Goal: Submit feedback/report problem: Provide input to the site owners about the experience or issues

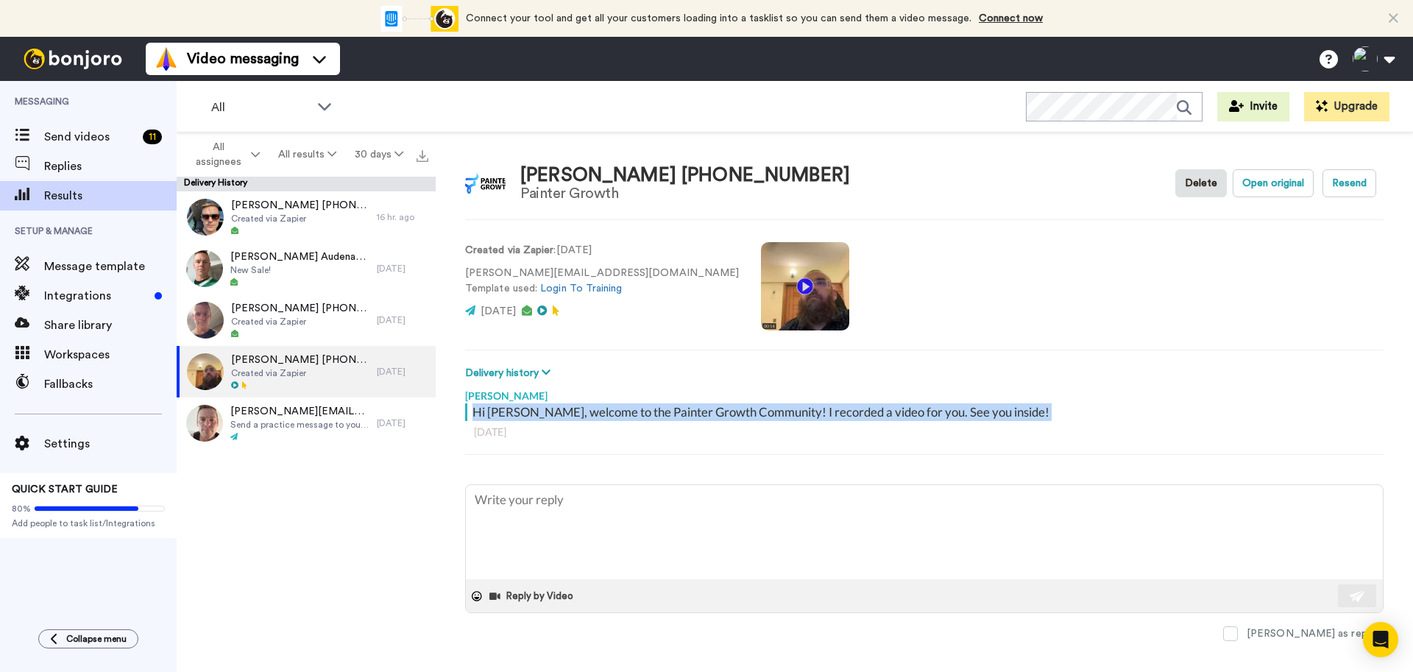
scroll to position [6, 0]
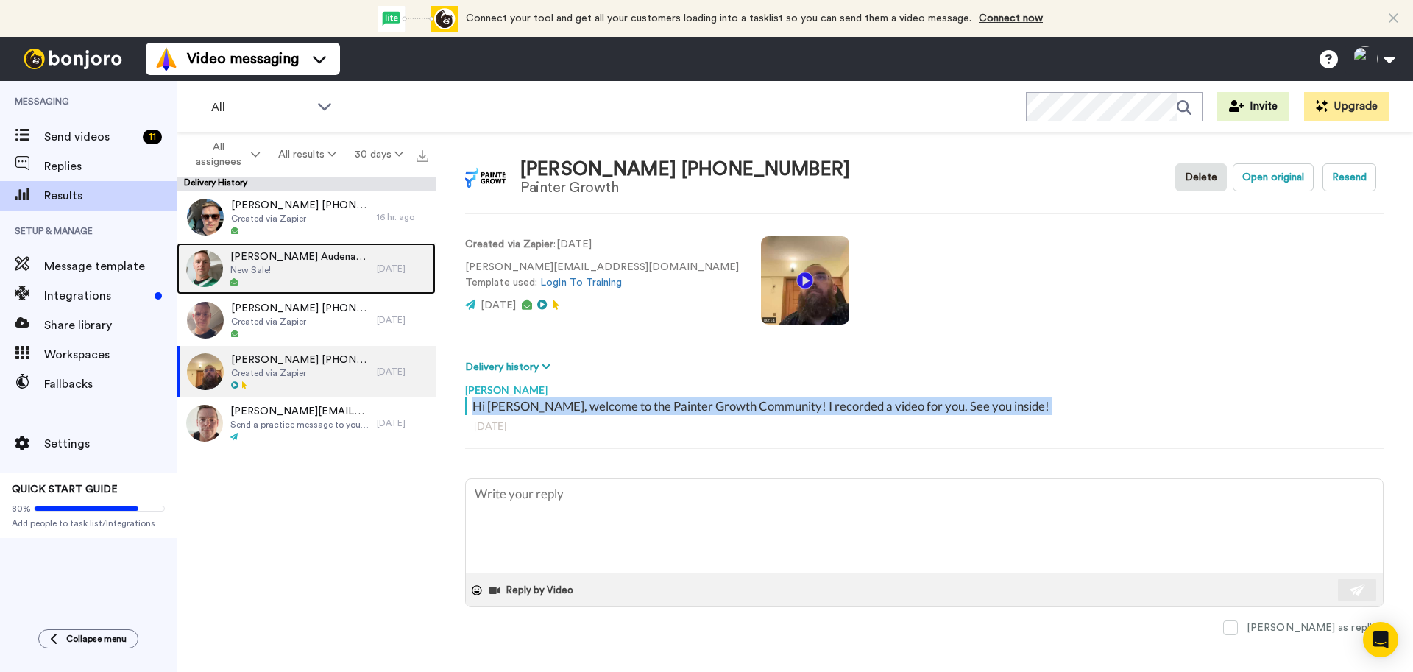
click at [313, 272] on span "New Sale!" at bounding box center [299, 270] width 139 height 12
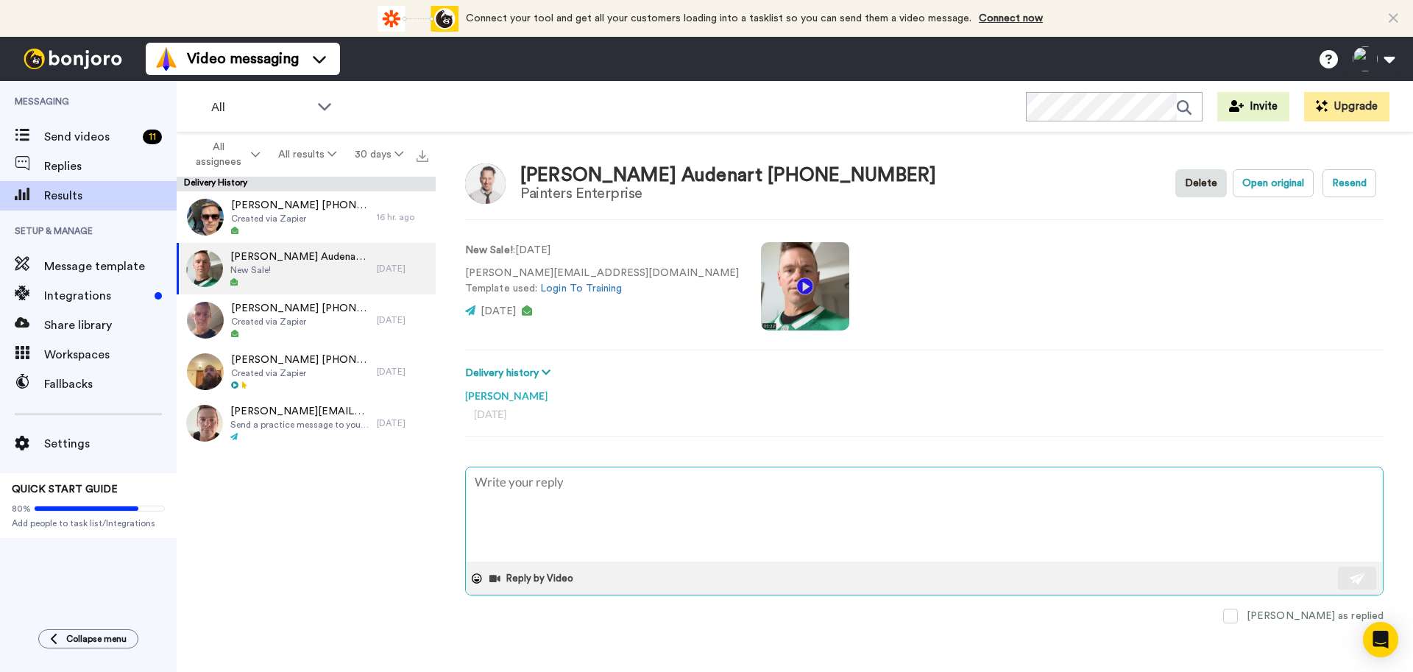
click at [608, 513] on textarea at bounding box center [924, 514] width 917 height 94
click at [546, 370] on icon at bounding box center [546, 372] width 9 height 10
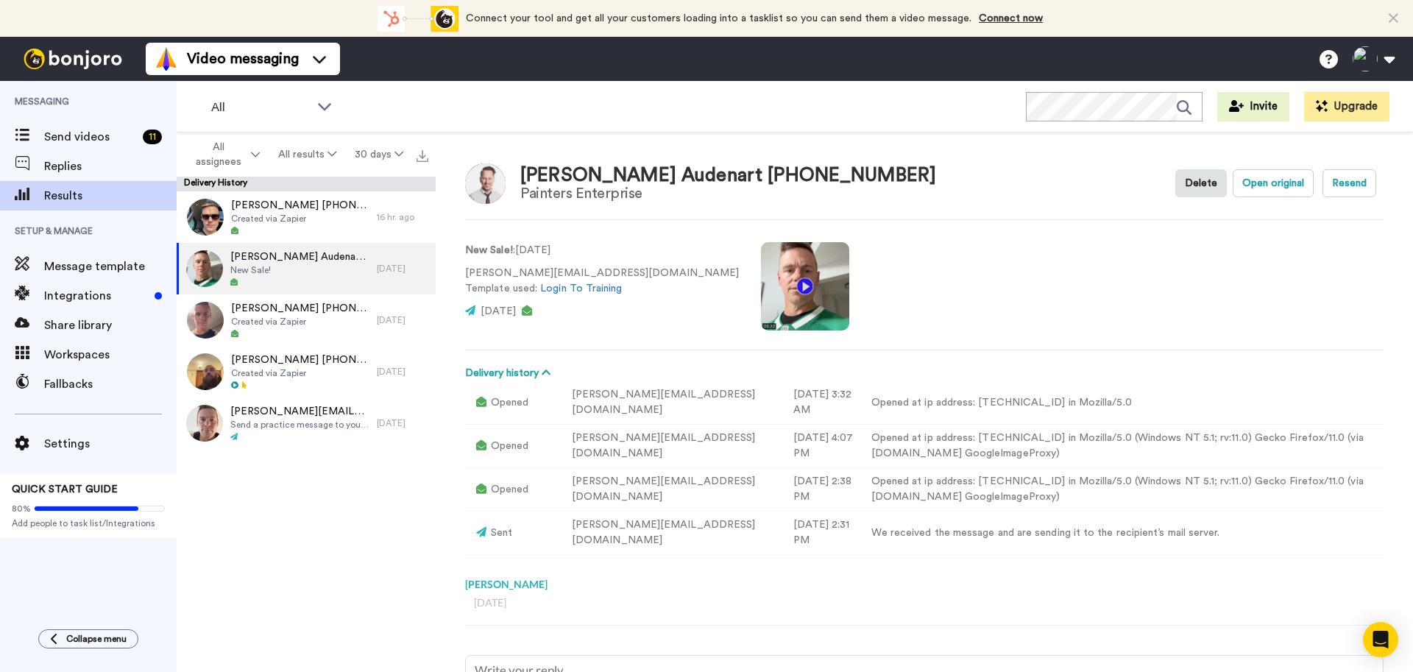
click at [520, 403] on td "Opened" at bounding box center [513, 402] width 96 height 43
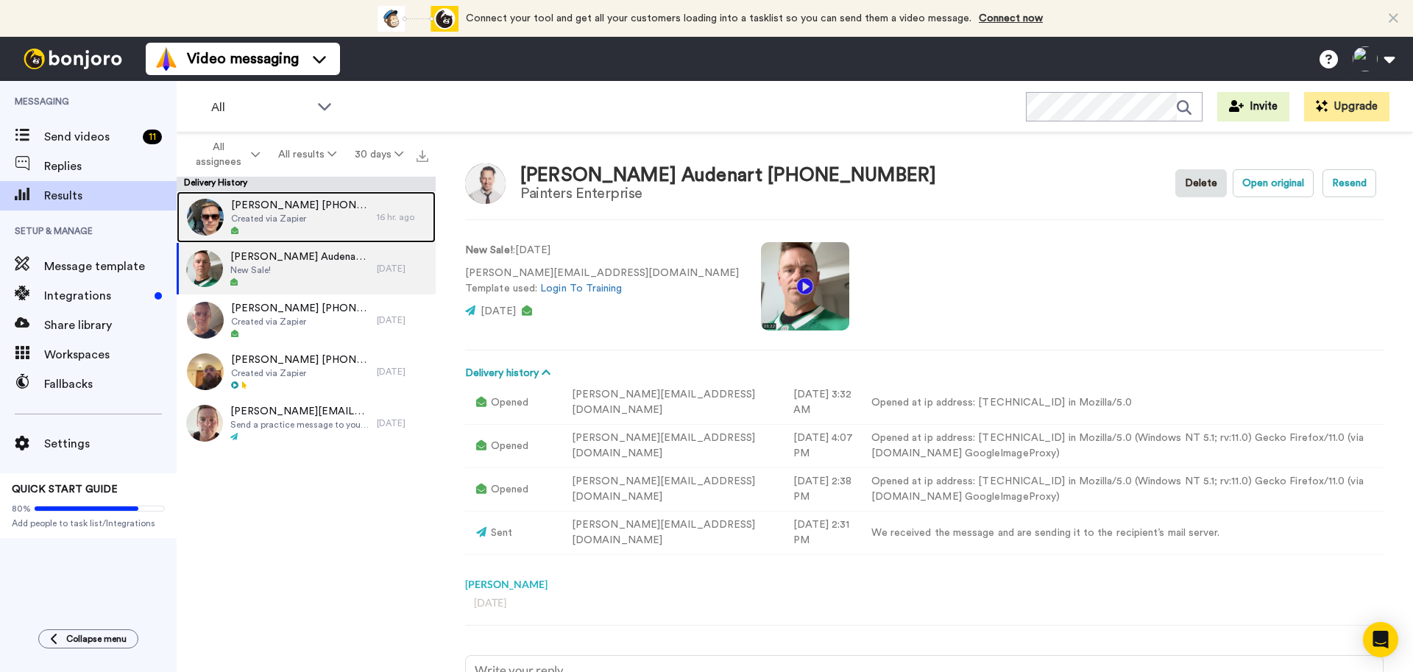
click at [308, 227] on div at bounding box center [300, 231] width 138 height 10
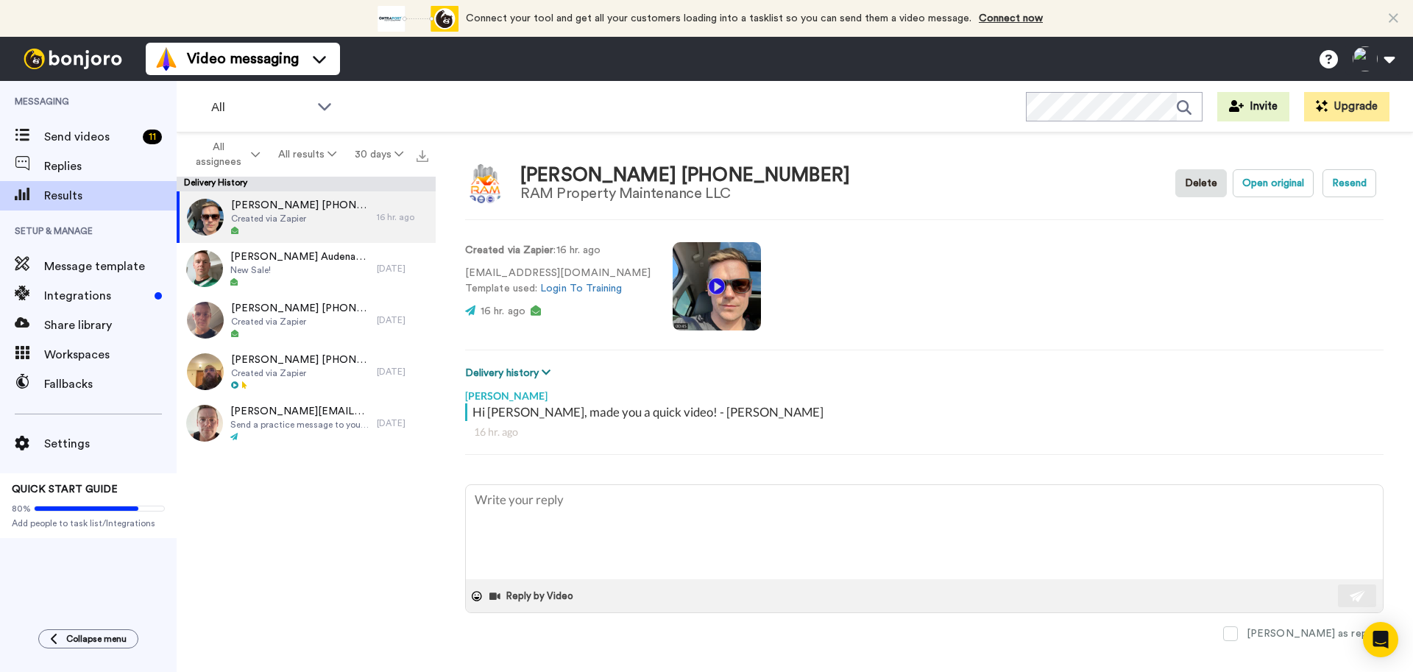
click at [523, 375] on button "Delivery history" at bounding box center [510, 373] width 90 height 16
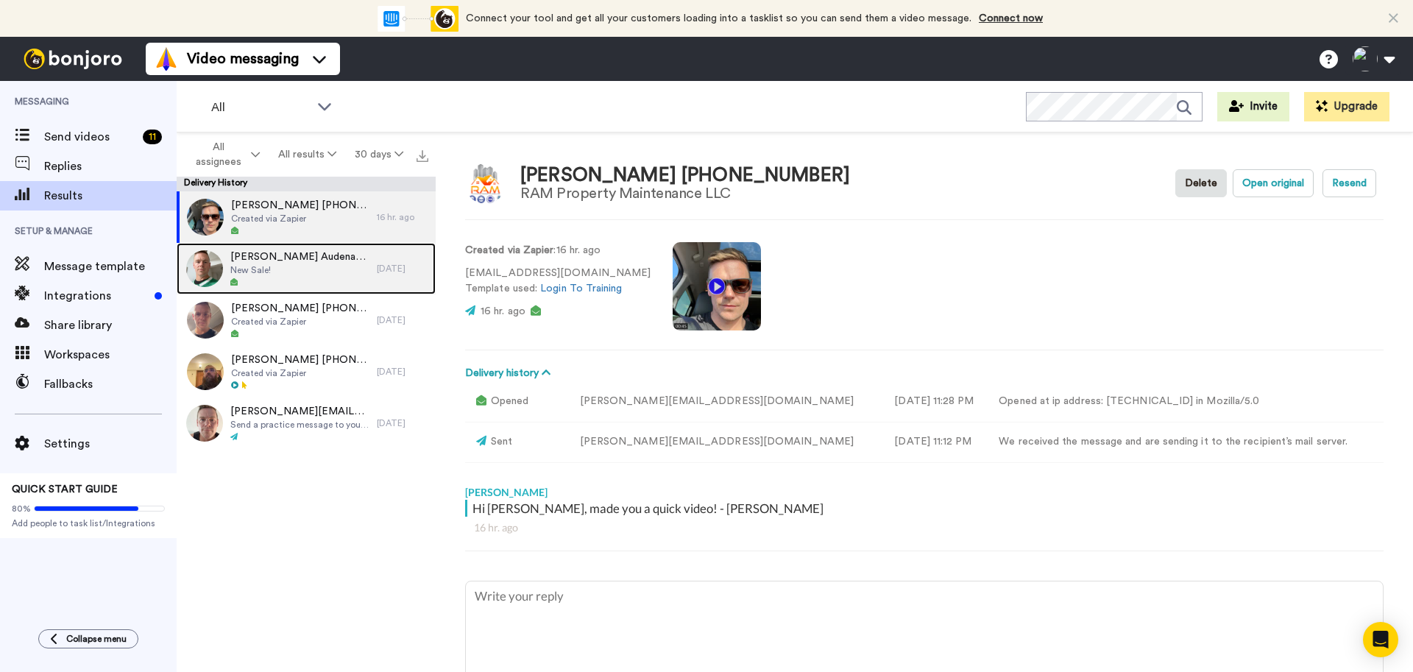
click at [296, 278] on div at bounding box center [299, 283] width 139 height 10
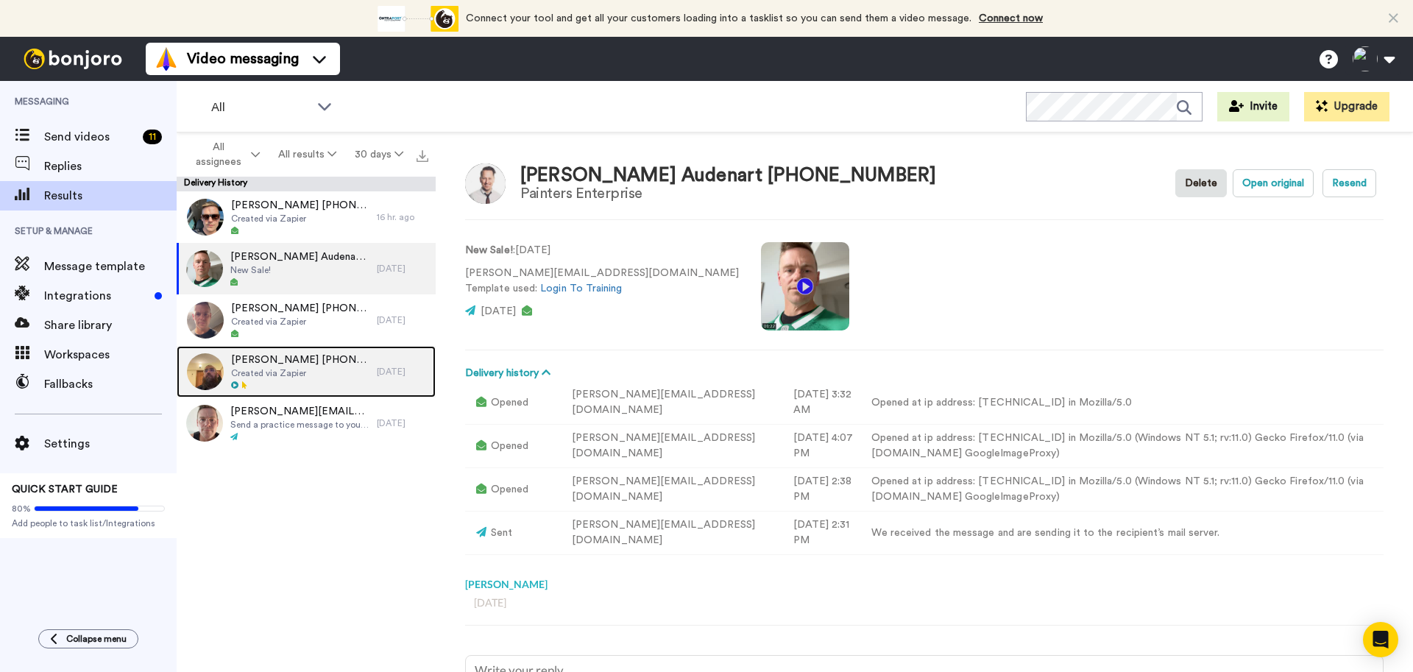
click at [311, 347] on div "Waseem Mirza +17372005806 Created via Zapier" at bounding box center [277, 372] width 200 height 52
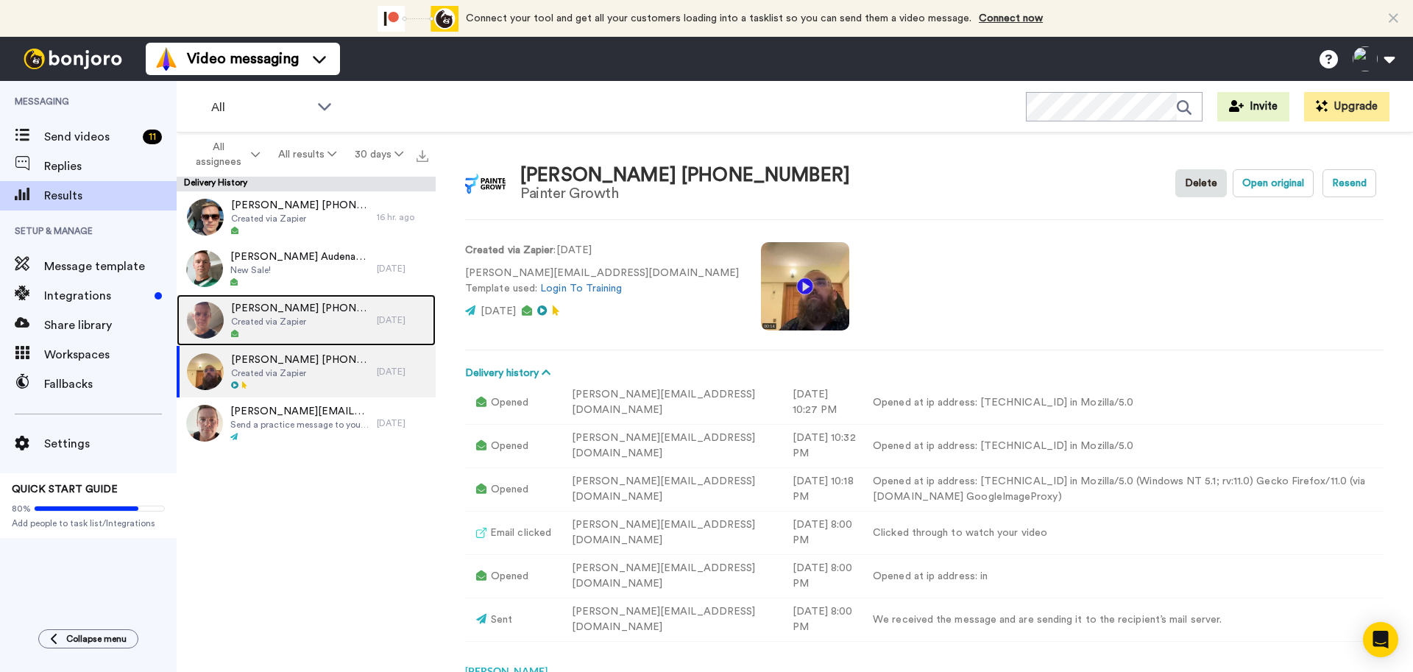
click at [311, 332] on div at bounding box center [300, 334] width 138 height 10
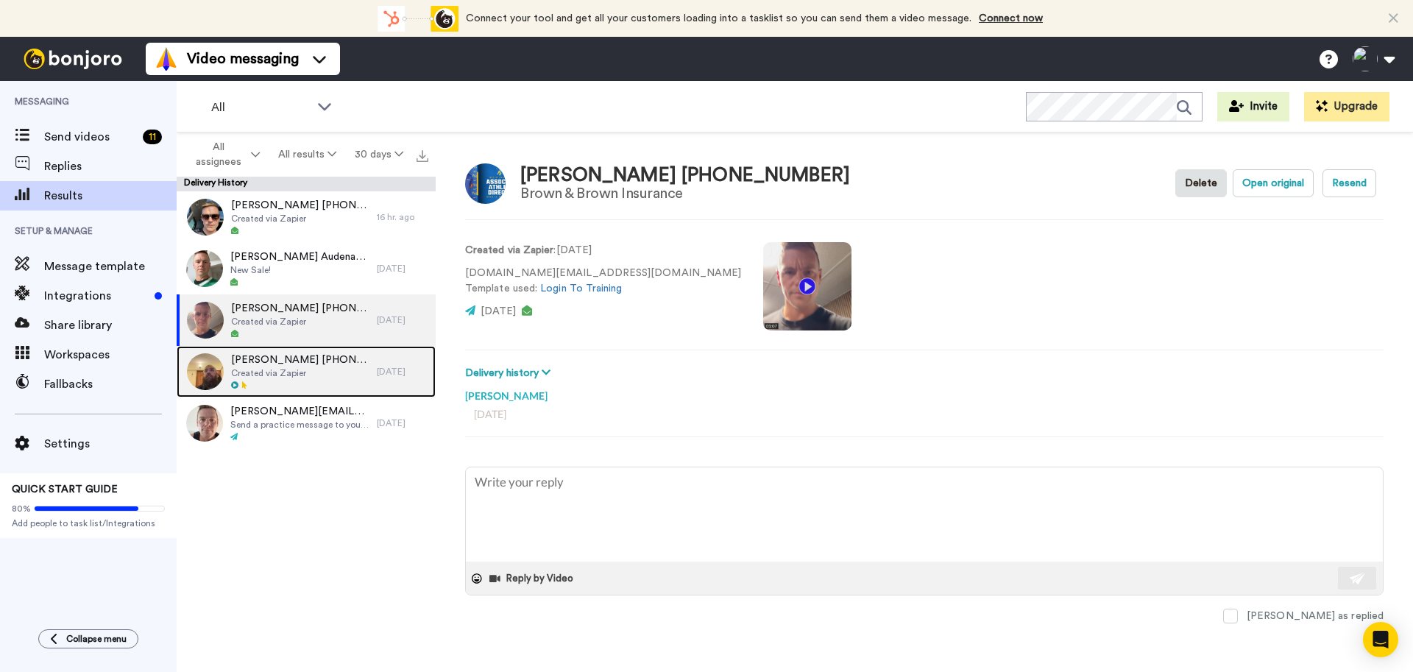
click at [320, 384] on div at bounding box center [300, 386] width 138 height 10
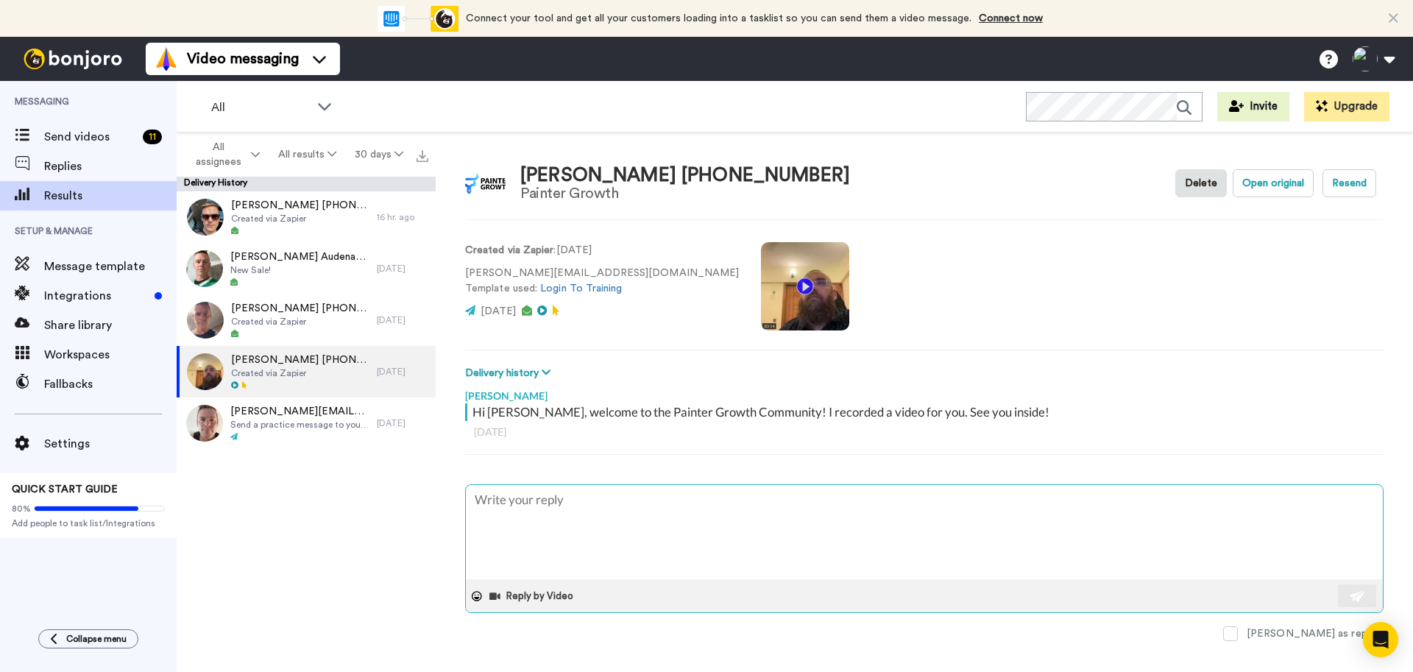
click at [599, 509] on textarea at bounding box center [924, 532] width 917 height 94
click at [558, 596] on button "Reply by Video" at bounding box center [533, 596] width 90 height 22
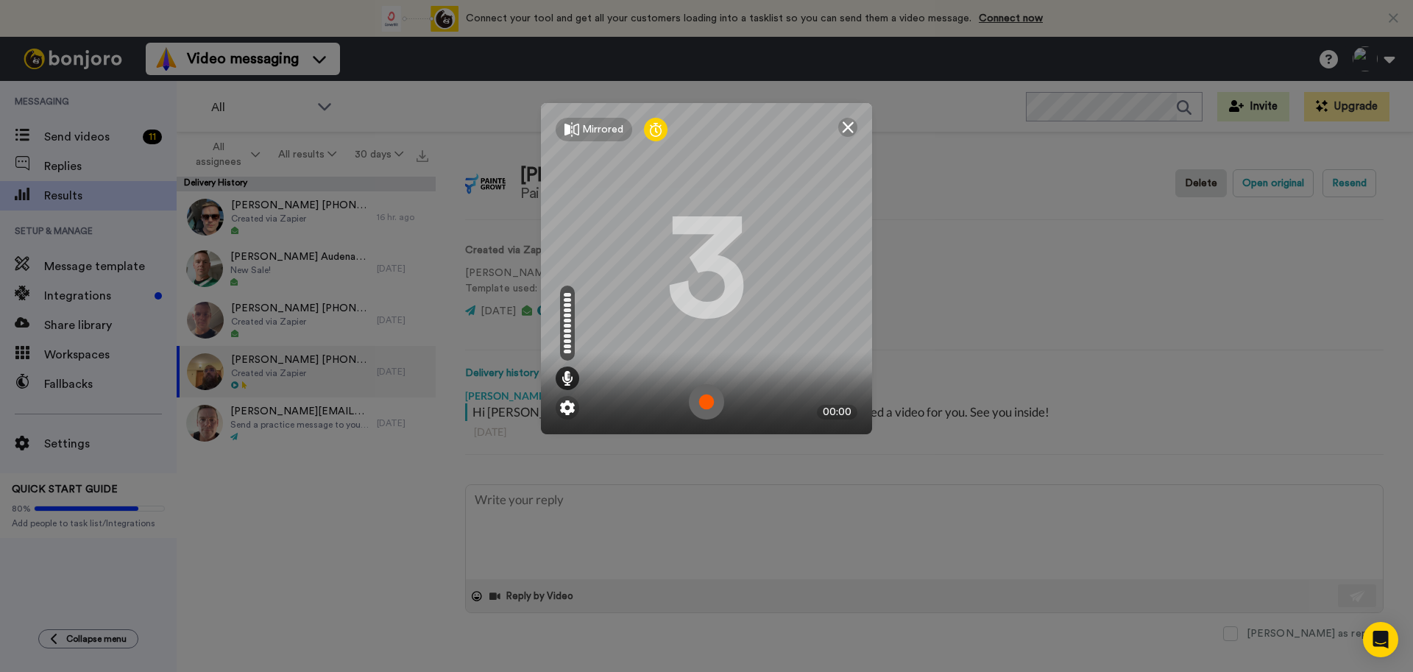
click at [701, 403] on img at bounding box center [706, 401] width 35 height 35
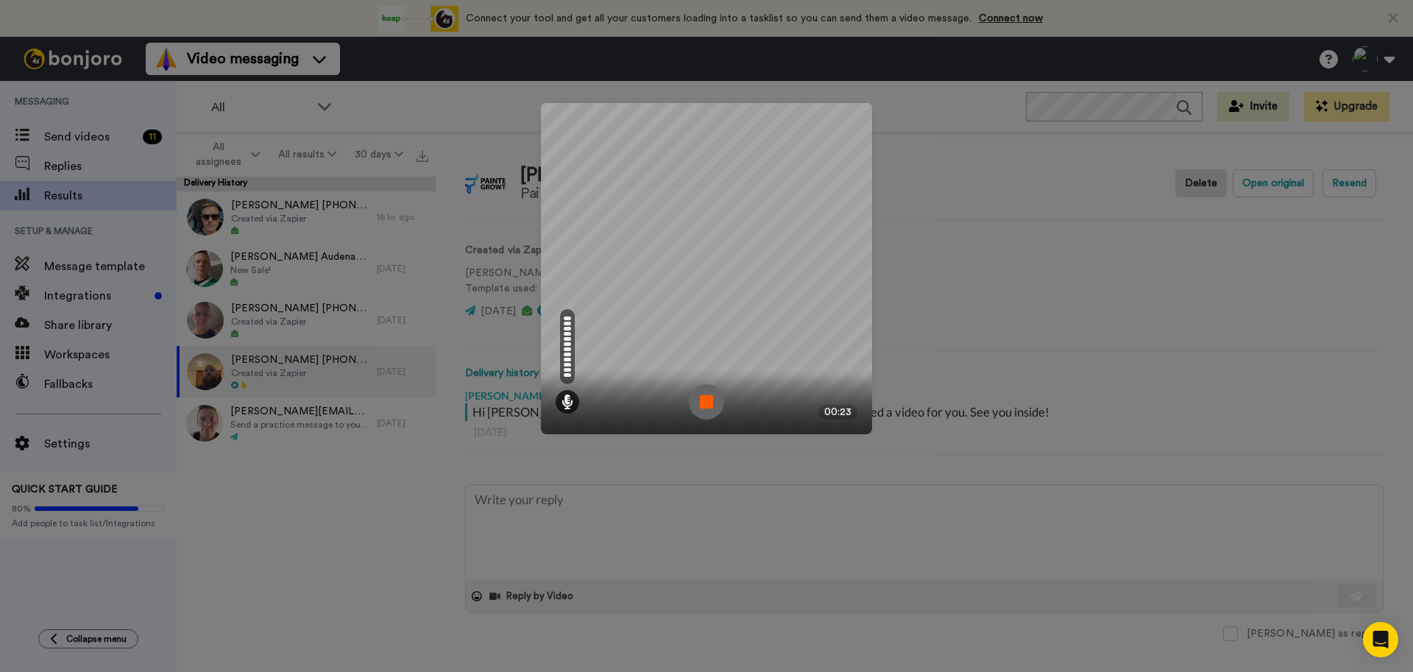
click at [707, 403] on img at bounding box center [706, 401] width 35 height 35
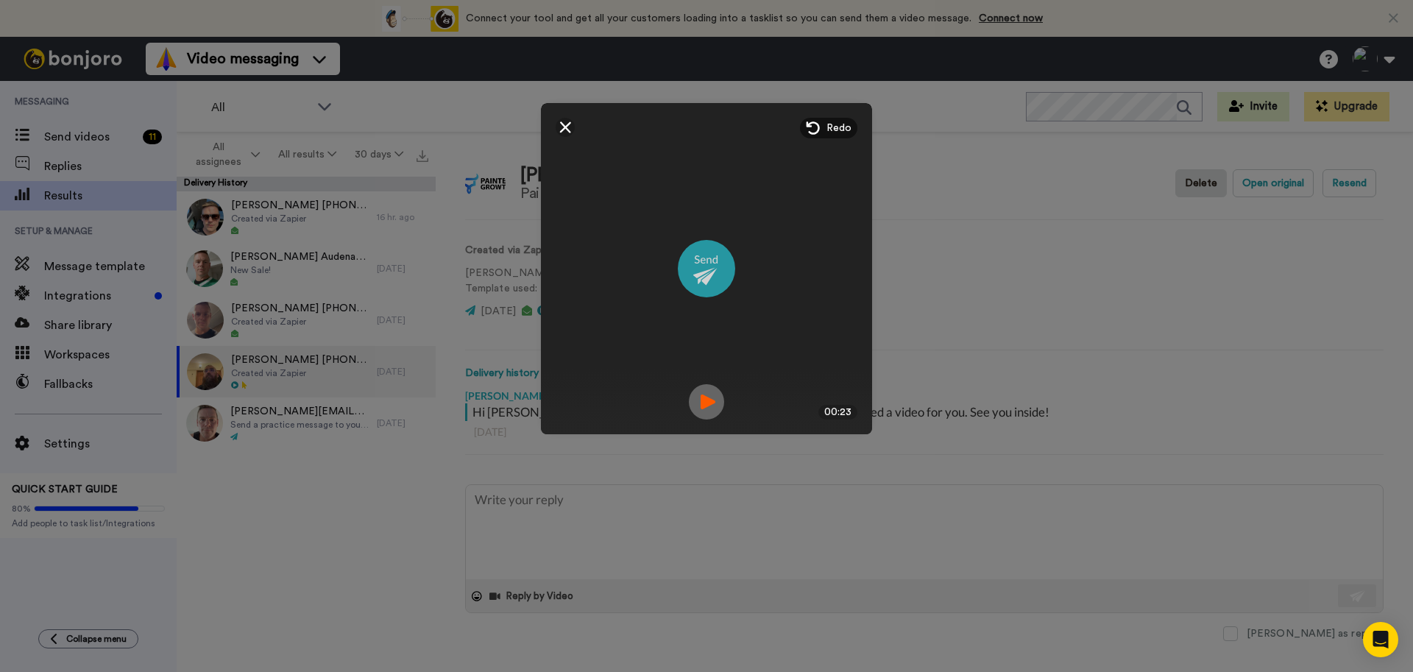
click at [714, 272] on img at bounding box center [706, 268] width 57 height 57
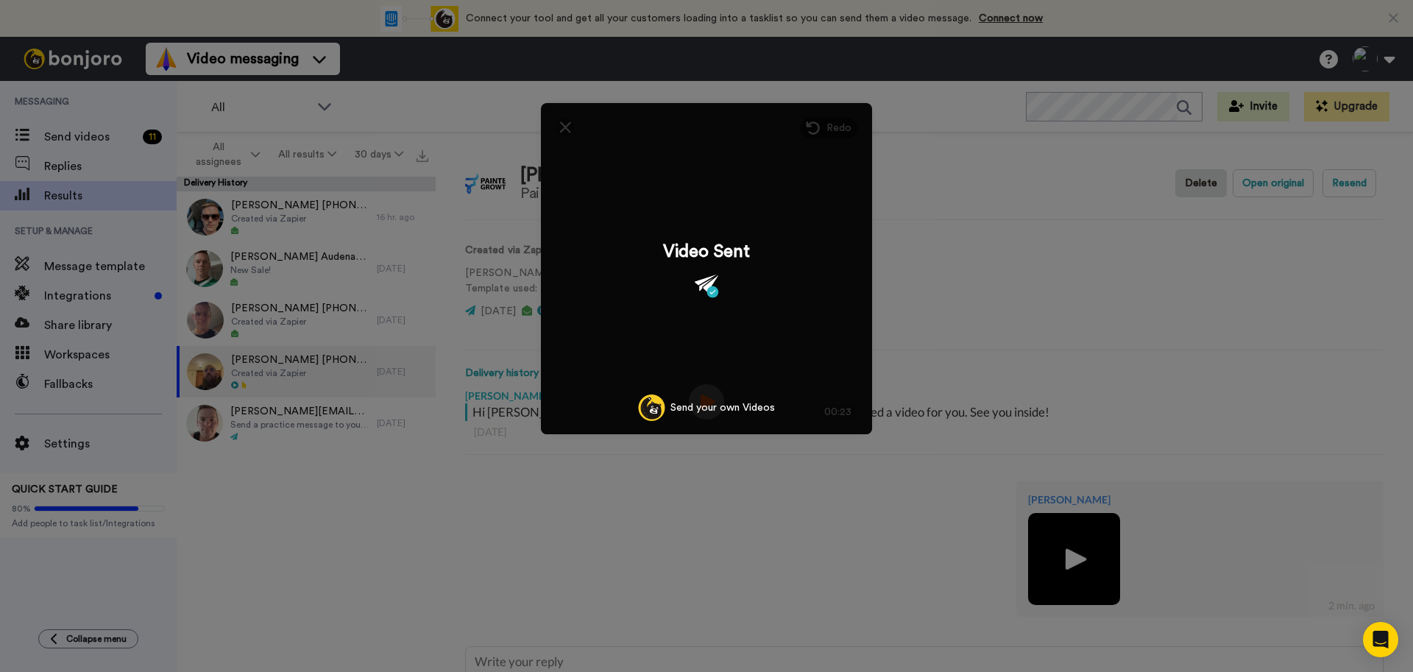
type textarea "x"
click at [566, 134] on div "Video Sent Send your own Videos" at bounding box center [706, 268] width 331 height 331
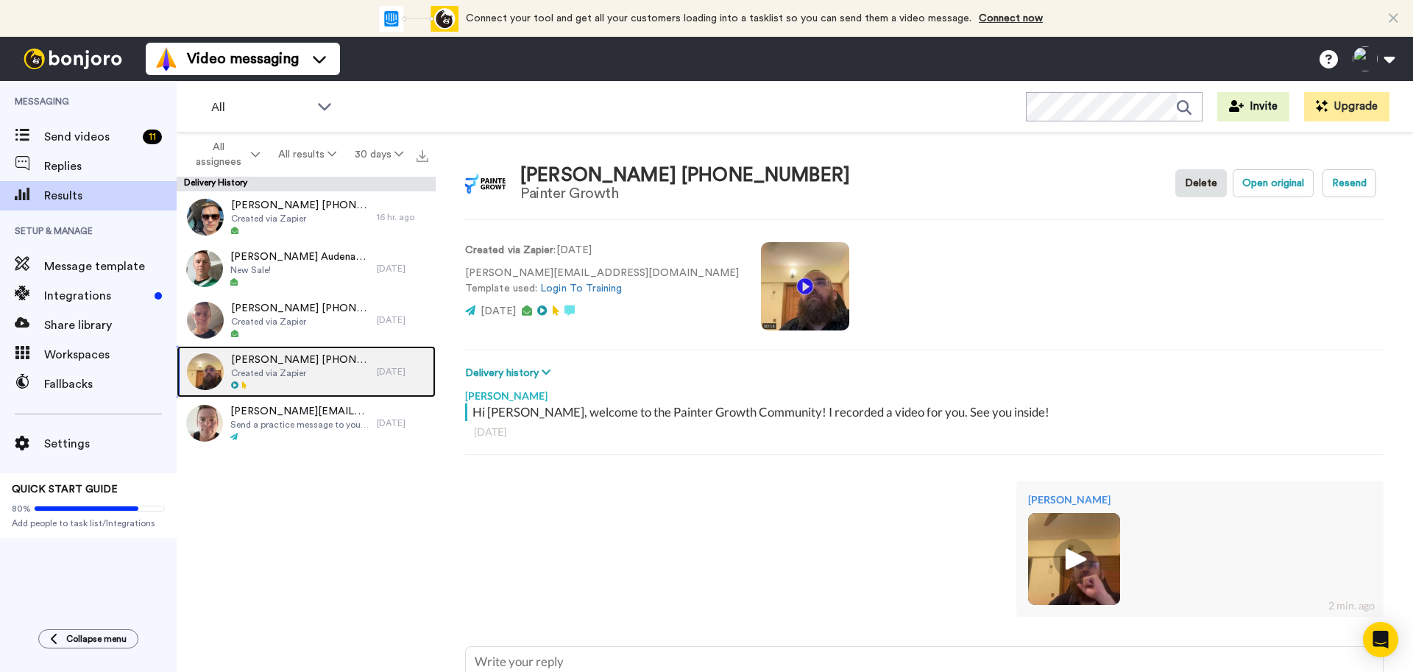
click at [314, 382] on div at bounding box center [300, 386] width 138 height 10
click at [534, 375] on button "Delivery history" at bounding box center [510, 373] width 90 height 16
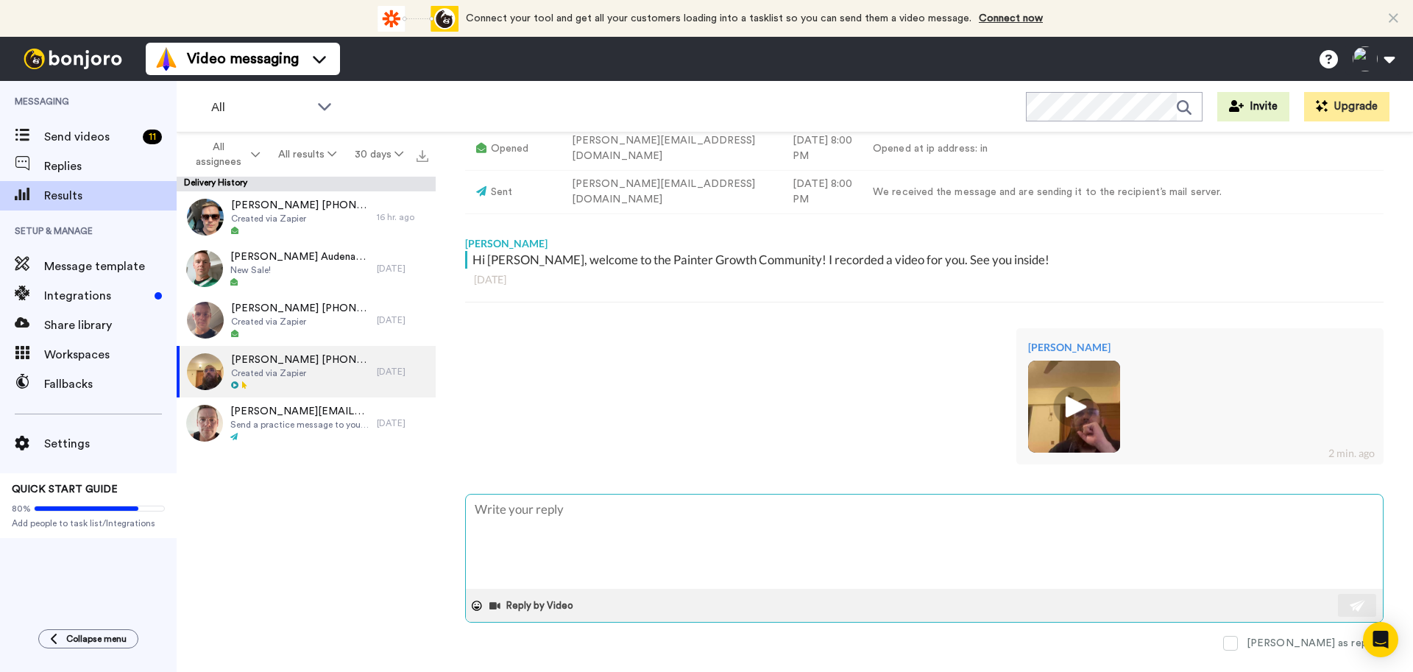
scroll to position [425, 0]
click at [738, 529] on textarea at bounding box center [924, 543] width 917 height 94
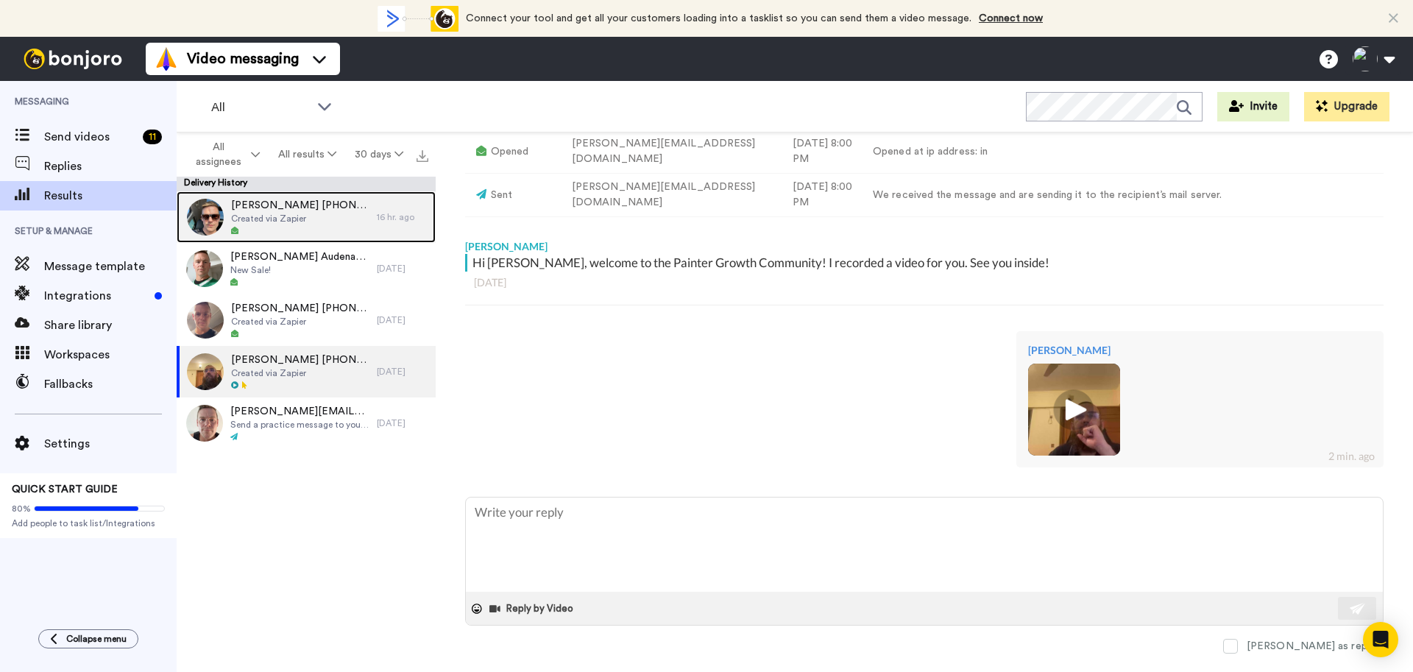
click at [302, 221] on span "Created via Zapier" at bounding box center [300, 219] width 138 height 12
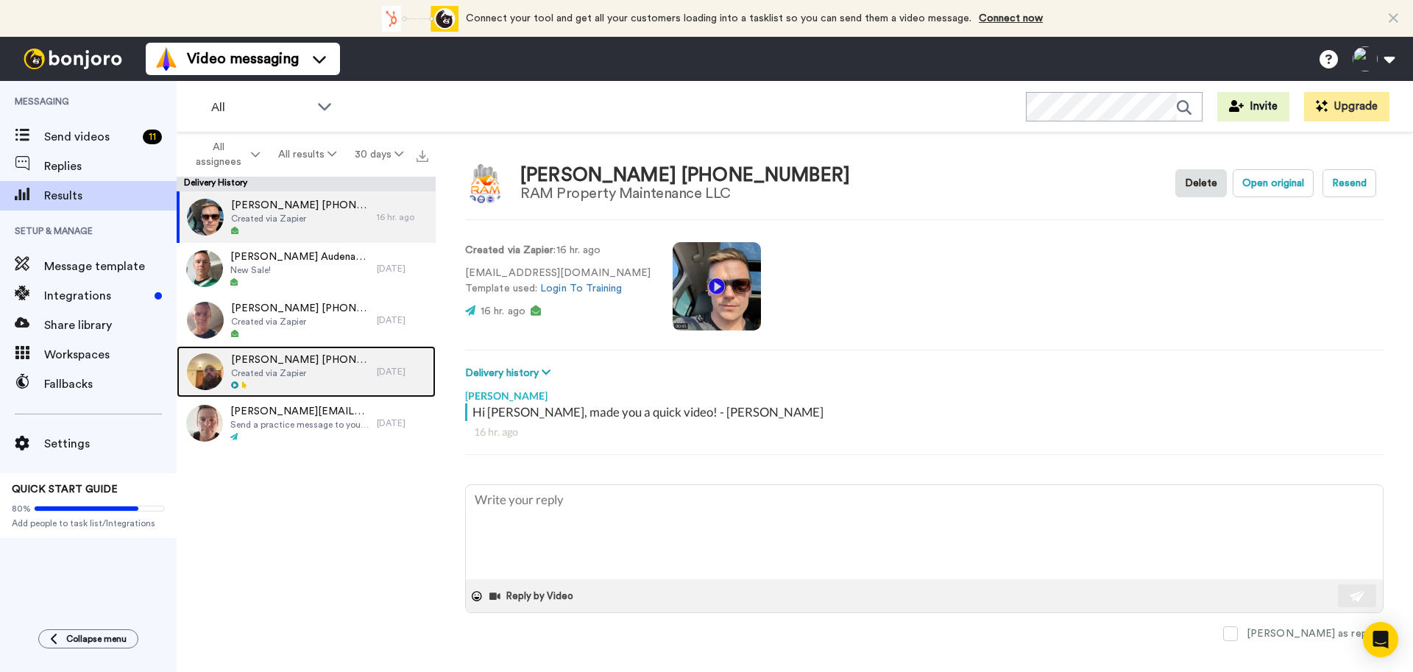
click at [317, 387] on div at bounding box center [300, 386] width 138 height 10
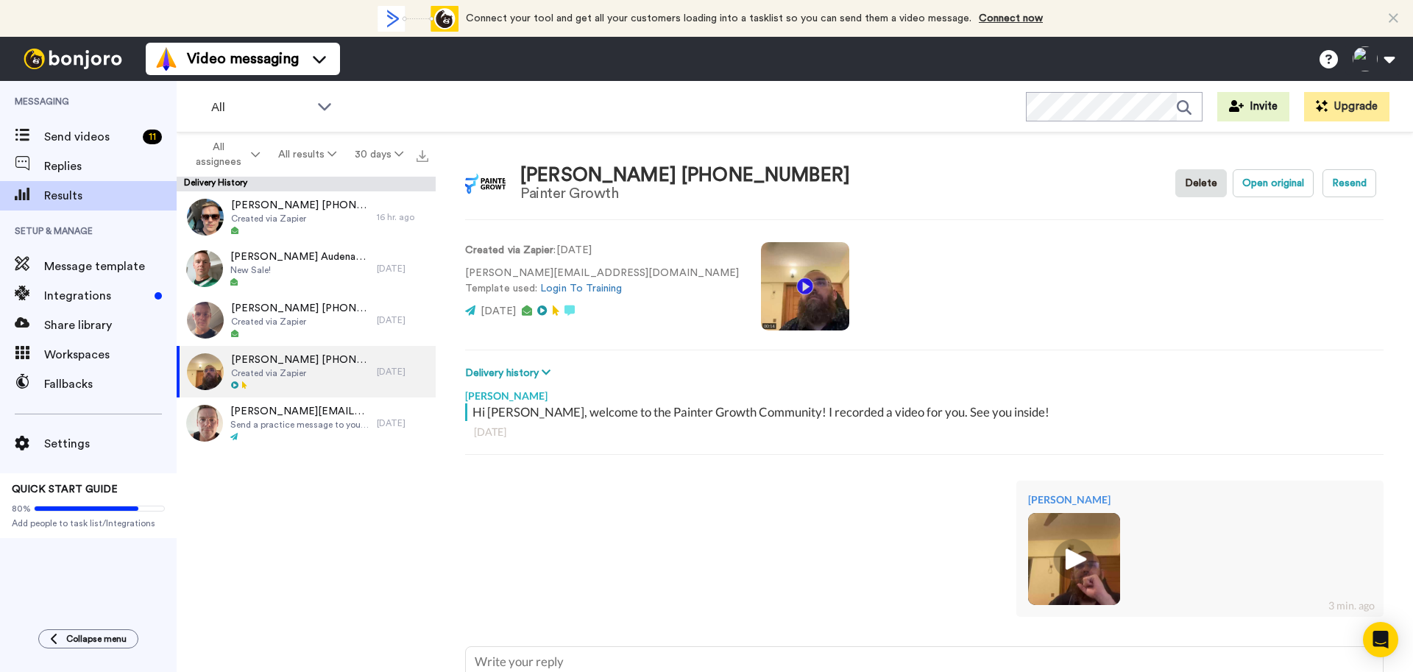
click at [579, 177] on div "Waseem Mirza +17372005806" at bounding box center [685, 175] width 330 height 21
type textarea "x"
click at [71, 130] on span "Send videos" at bounding box center [90, 137] width 93 height 18
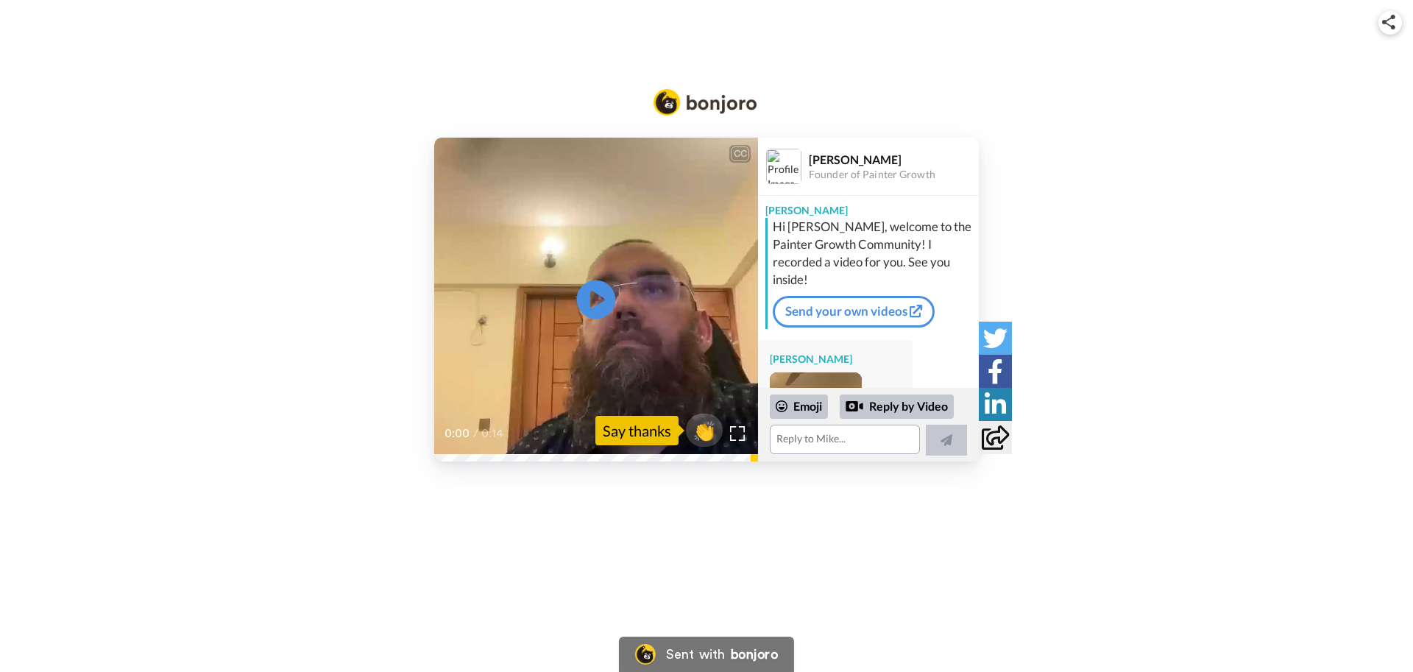
click at [598, 301] on icon "Play/Pause" at bounding box center [596, 300] width 39 height 70
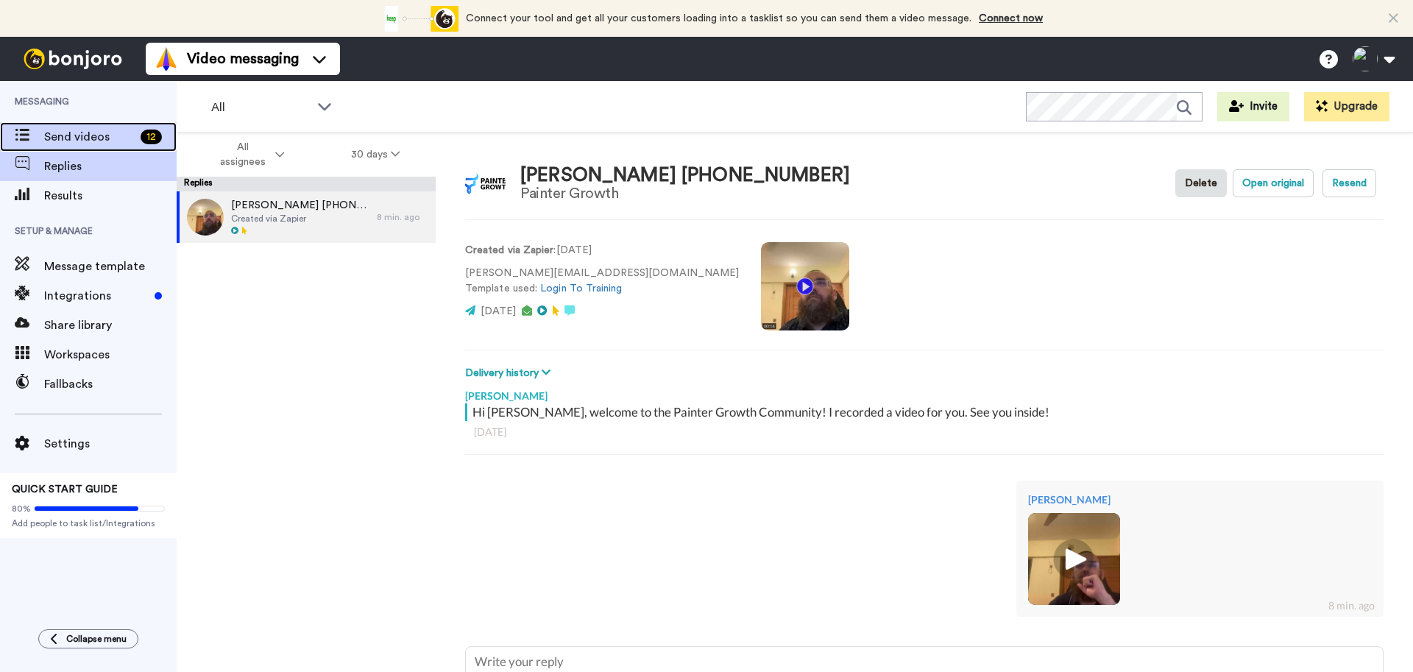
click at [86, 141] on span "Send videos" at bounding box center [89, 137] width 91 height 18
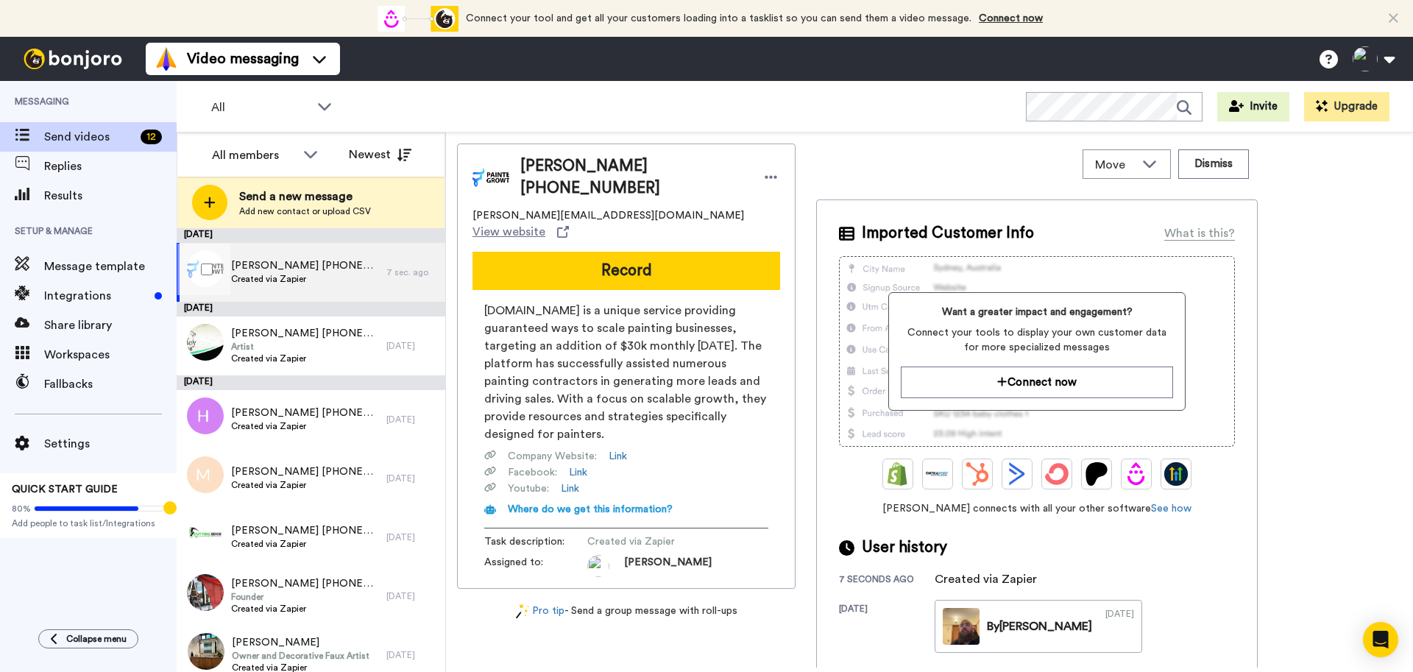
click at [347, 275] on span "Created via Zapier" at bounding box center [305, 279] width 148 height 12
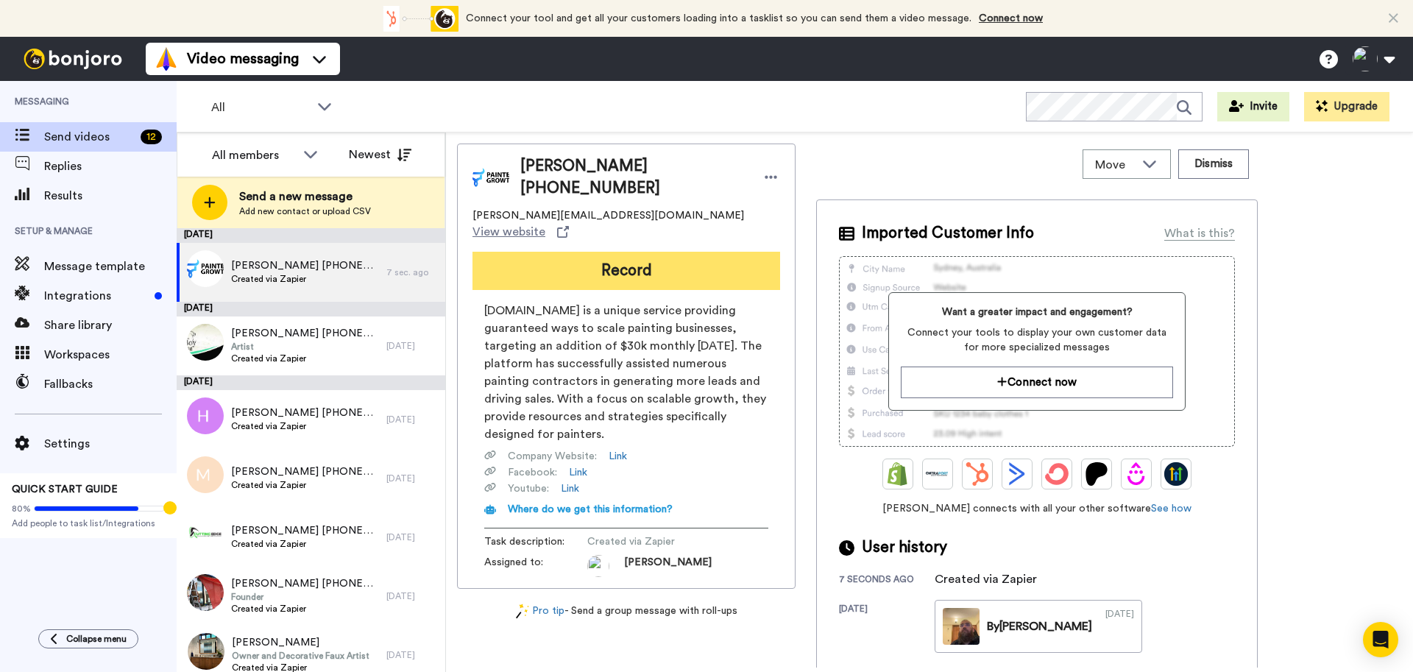
click at [590, 252] on button "Record" at bounding box center [627, 271] width 308 height 38
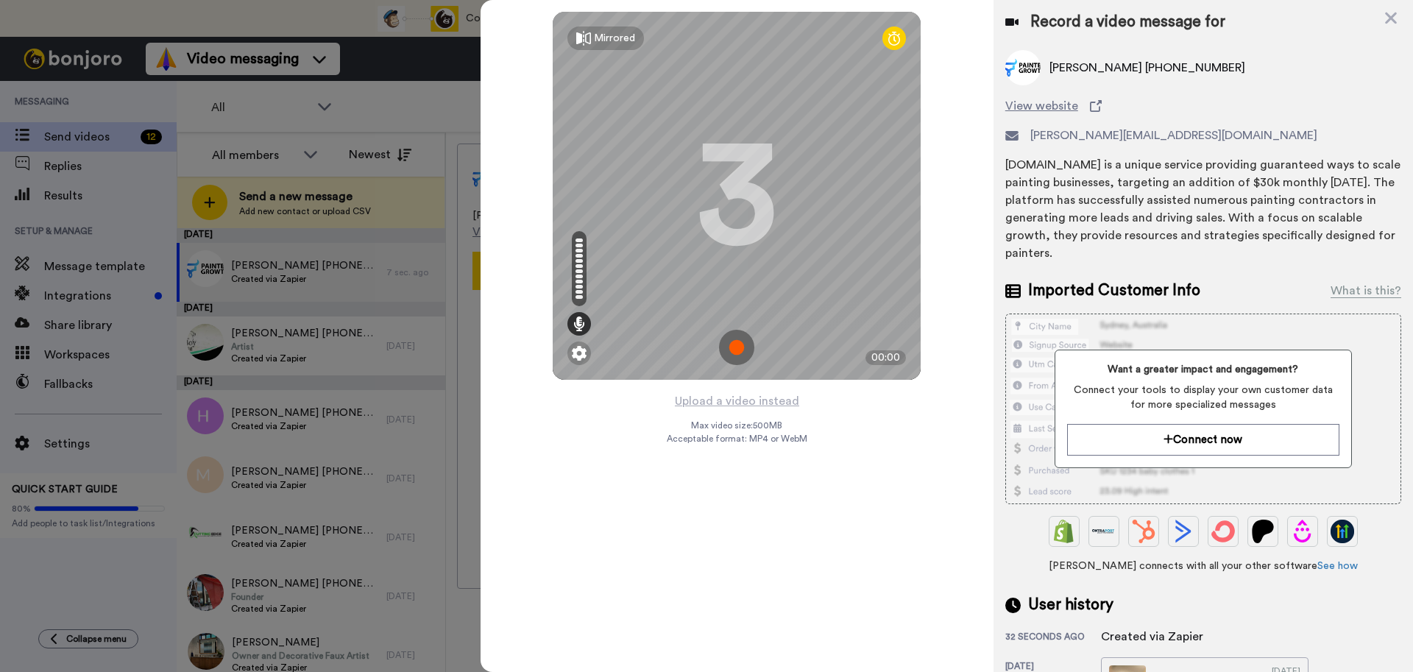
click at [737, 346] on img at bounding box center [736, 347] width 35 height 35
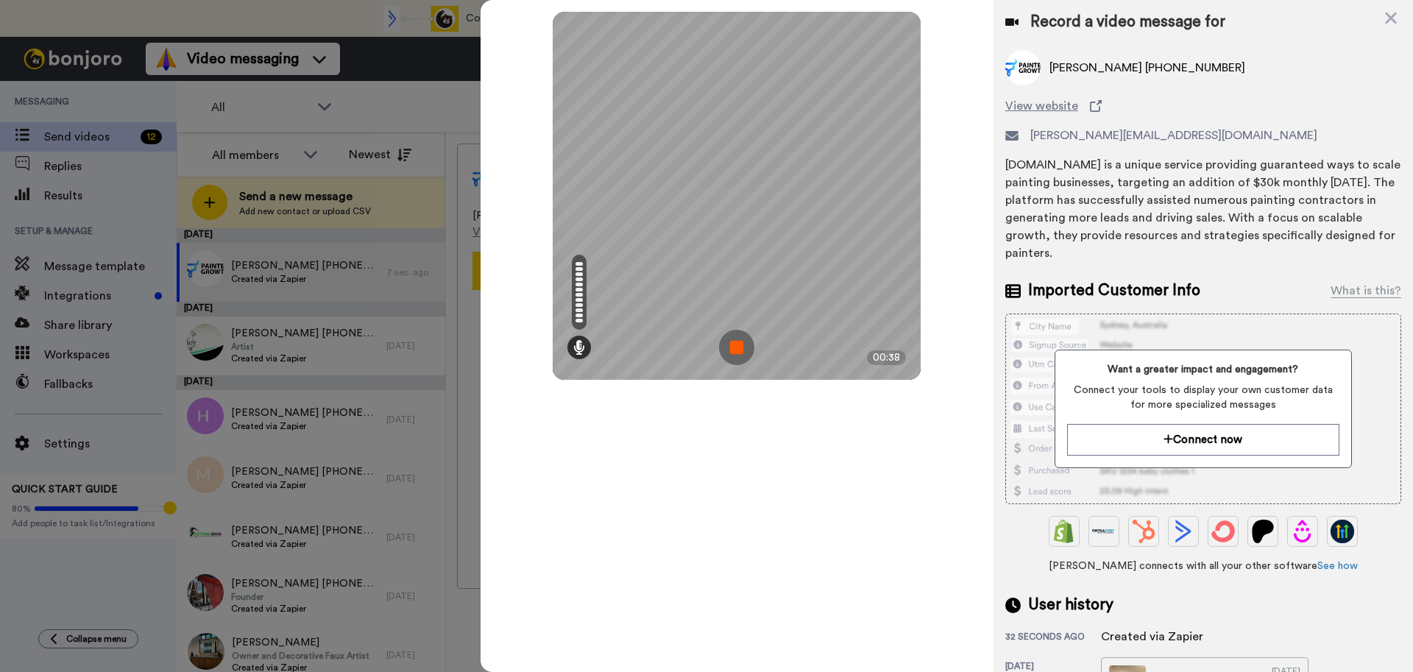
click at [735, 351] on img at bounding box center [736, 347] width 35 height 35
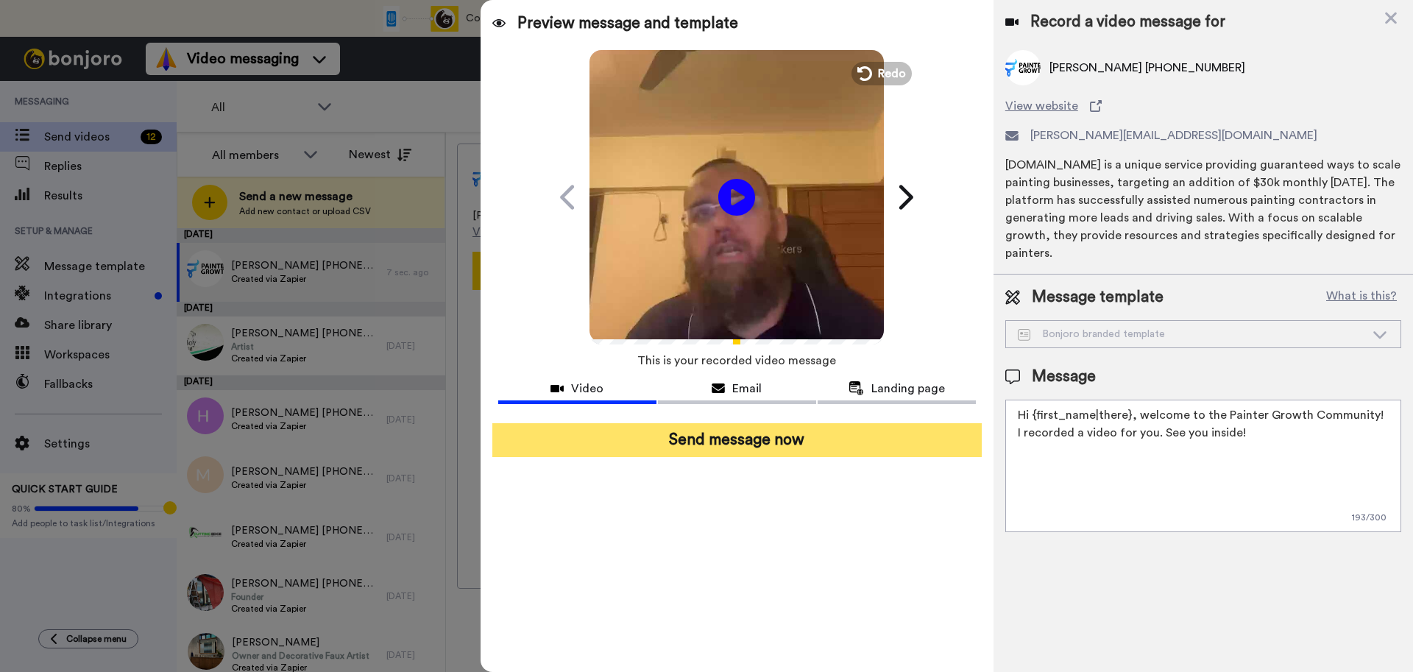
click at [737, 443] on button "Send message now" at bounding box center [738, 440] width 490 height 34
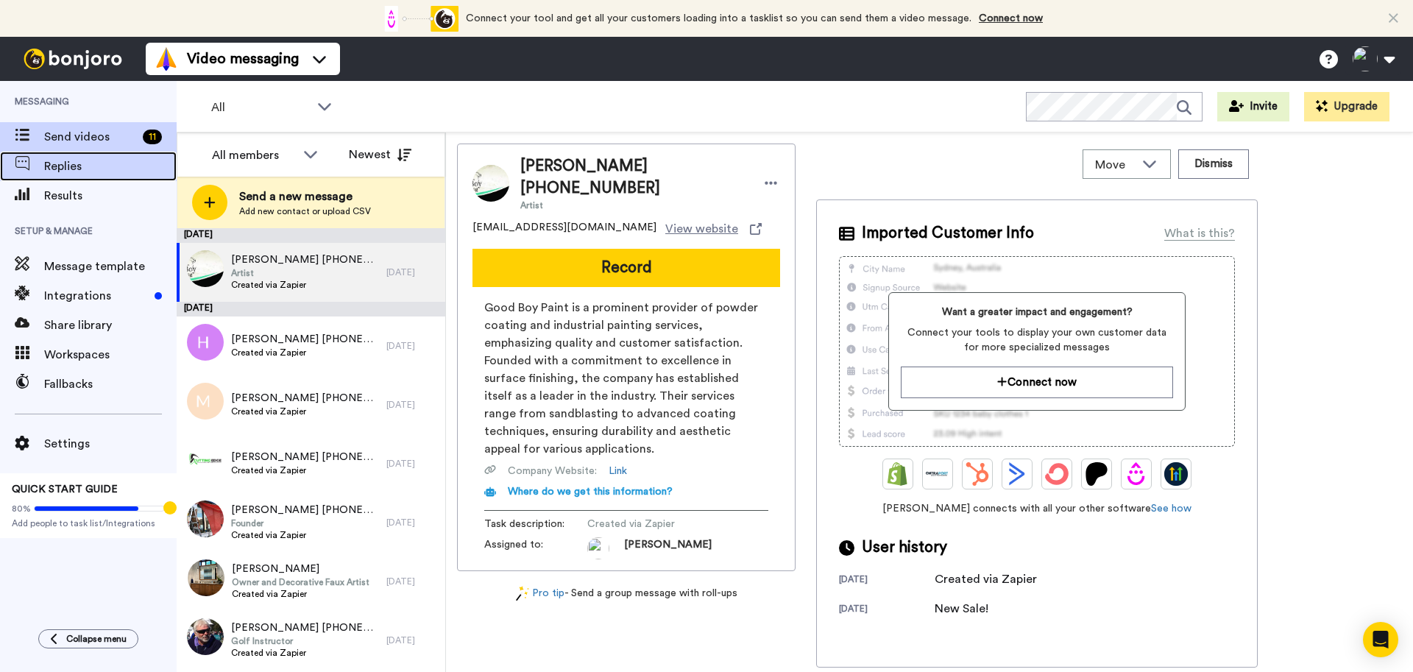
click at [40, 162] on span at bounding box center [22, 166] width 44 height 15
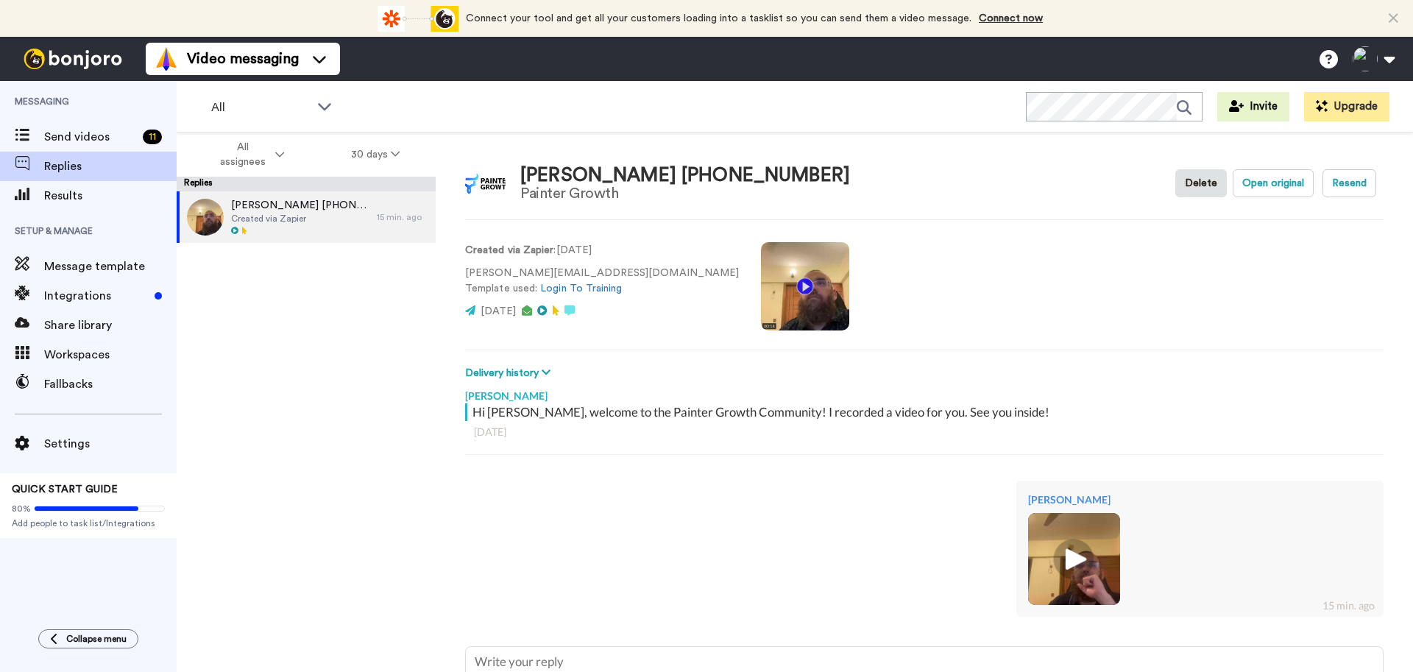
click at [348, 373] on div "Waseem mirza +17372005806 Created via Zapier 15 min. ago" at bounding box center [306, 436] width 259 height 490
click at [107, 134] on span "Send videos" at bounding box center [90, 137] width 93 height 18
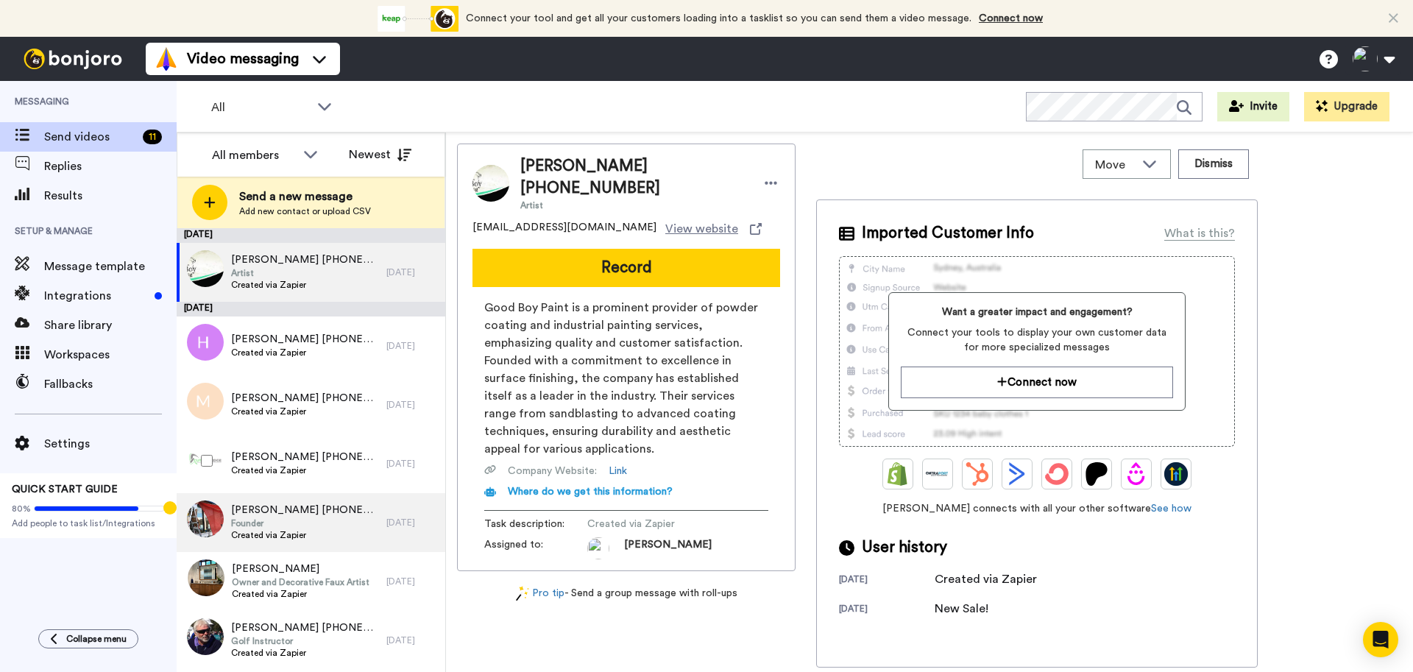
scroll to position [233, 0]
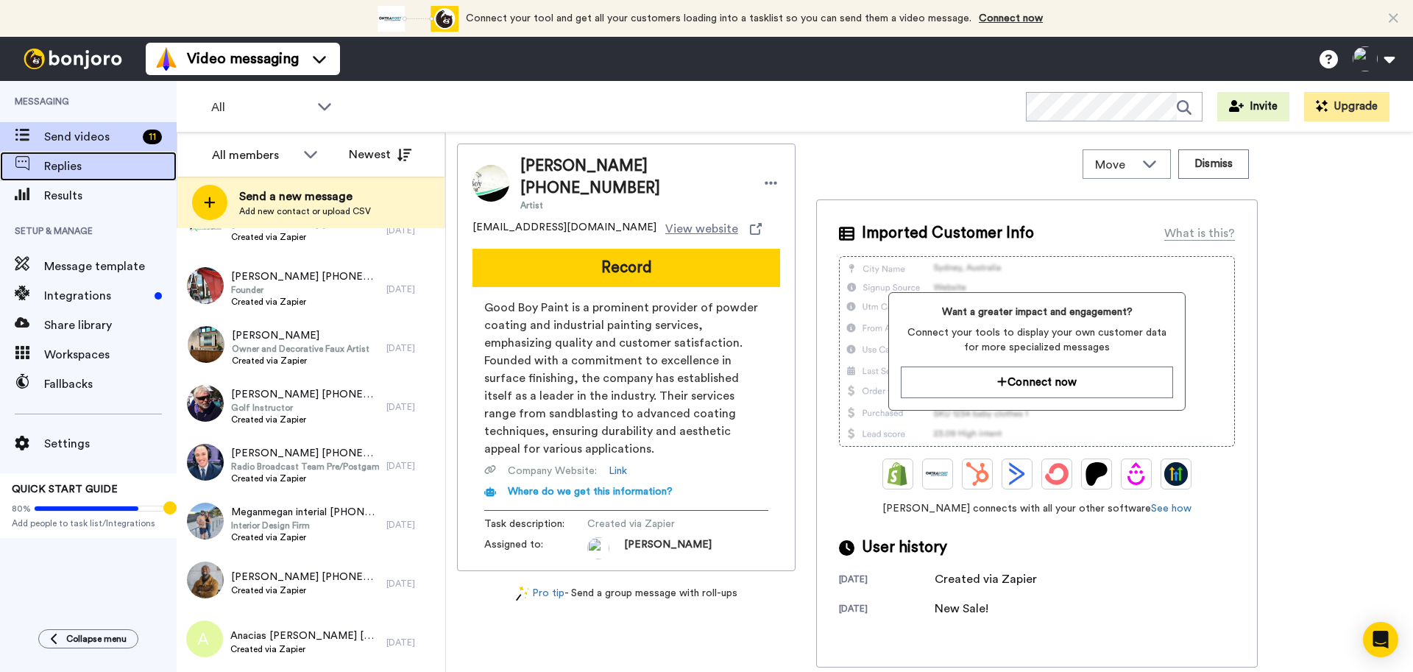
click at [43, 165] on span at bounding box center [22, 166] width 44 height 15
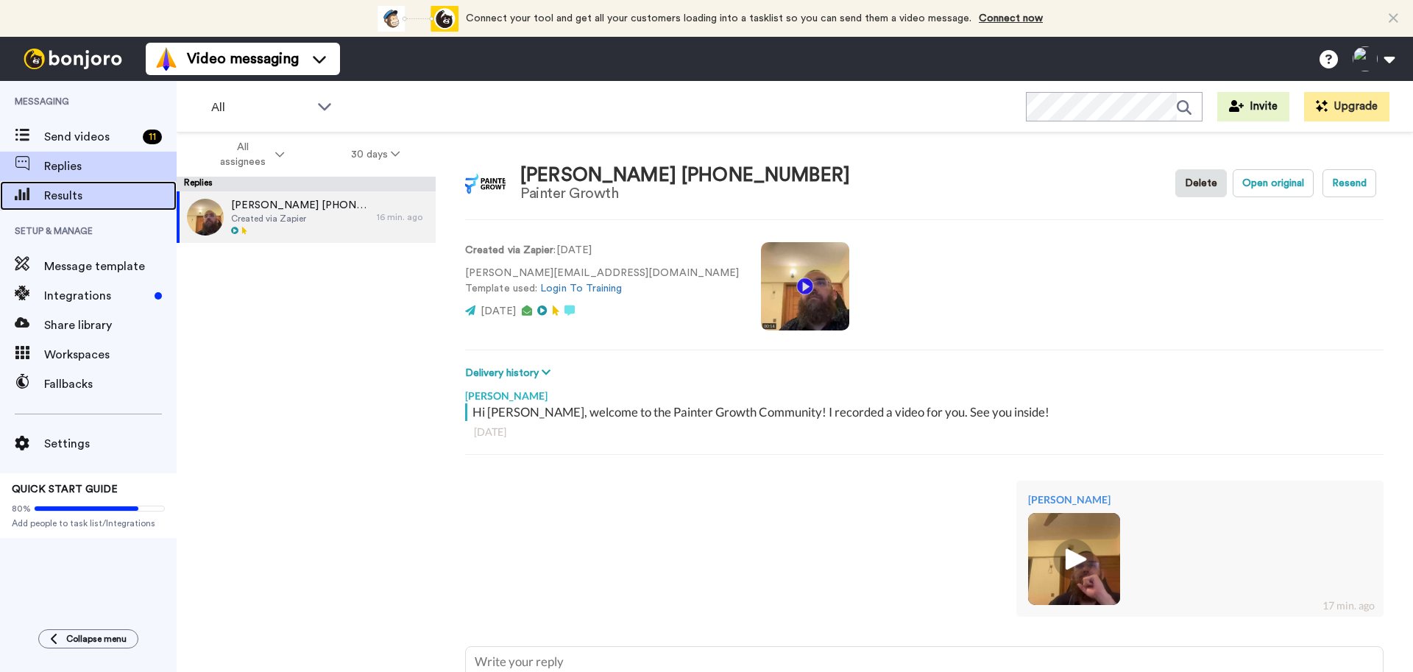
type textarea "x"
click at [71, 201] on span "Results" at bounding box center [110, 196] width 133 height 18
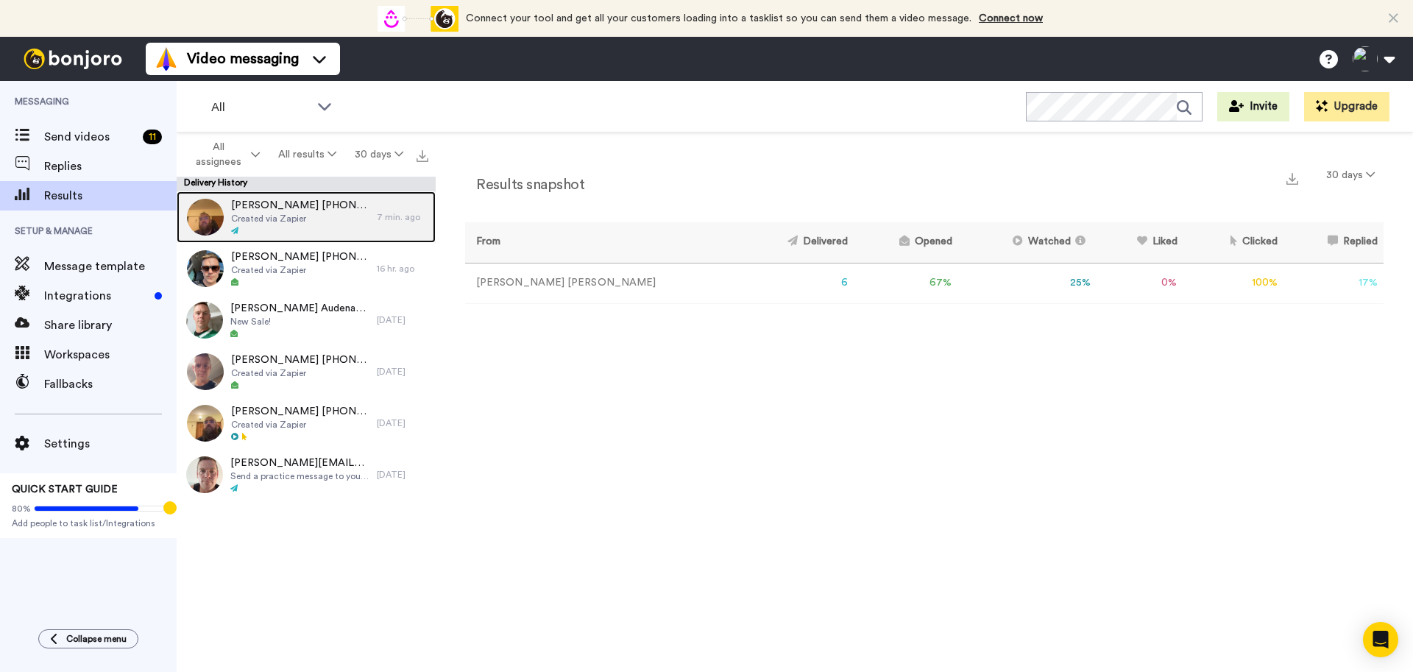
click at [293, 215] on span "Created via Zapier" at bounding box center [300, 219] width 138 height 12
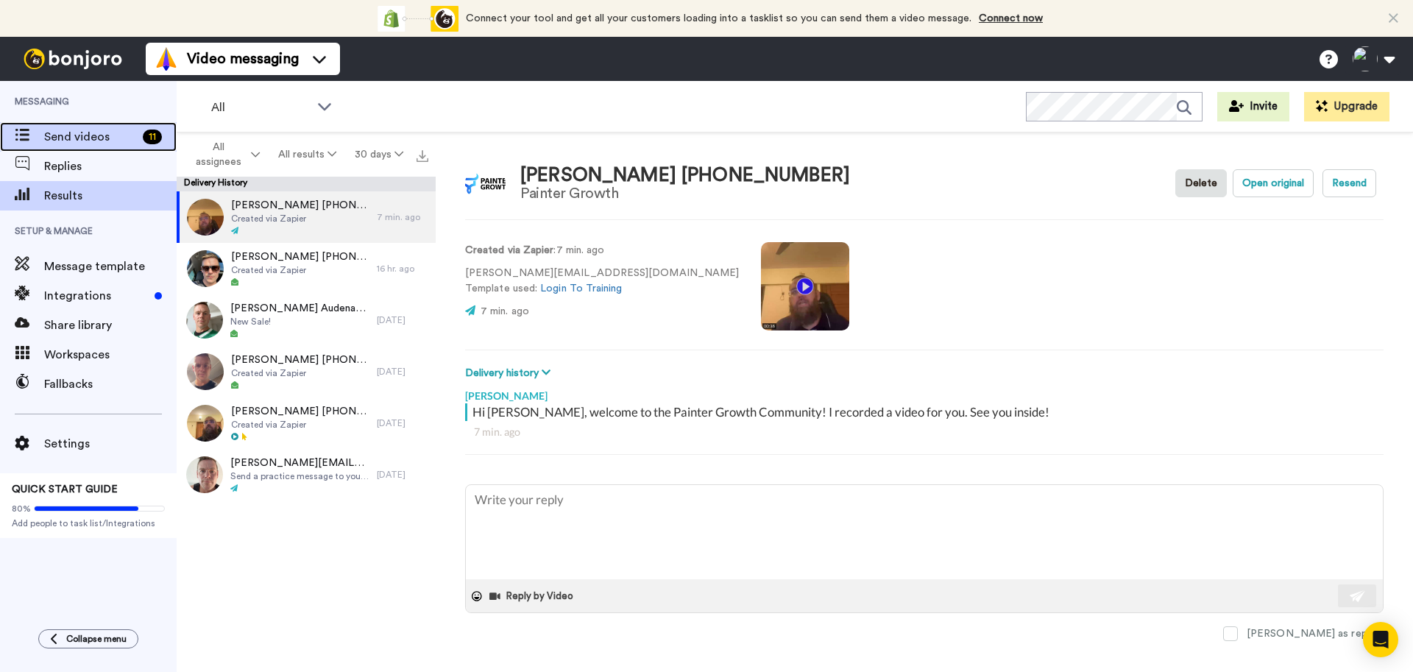
click at [105, 148] on div "Send videos 11" at bounding box center [88, 136] width 177 height 29
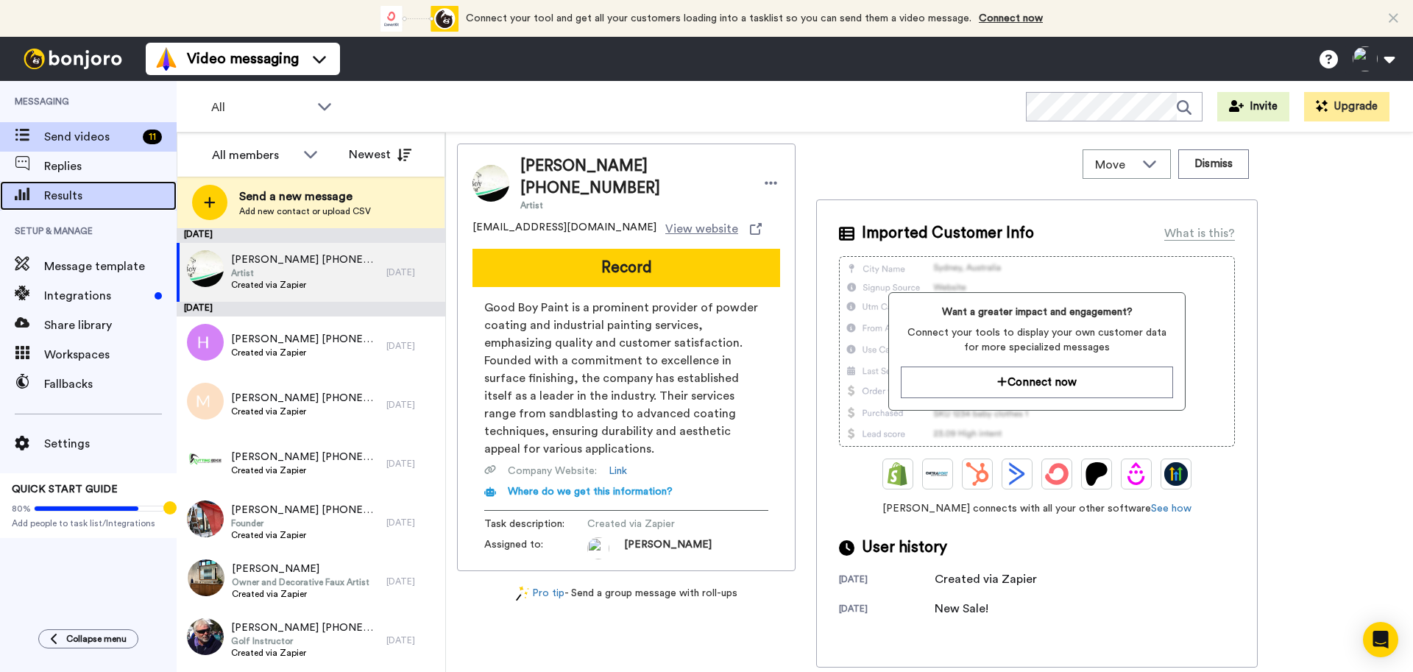
click at [84, 183] on div "Results" at bounding box center [88, 195] width 177 height 29
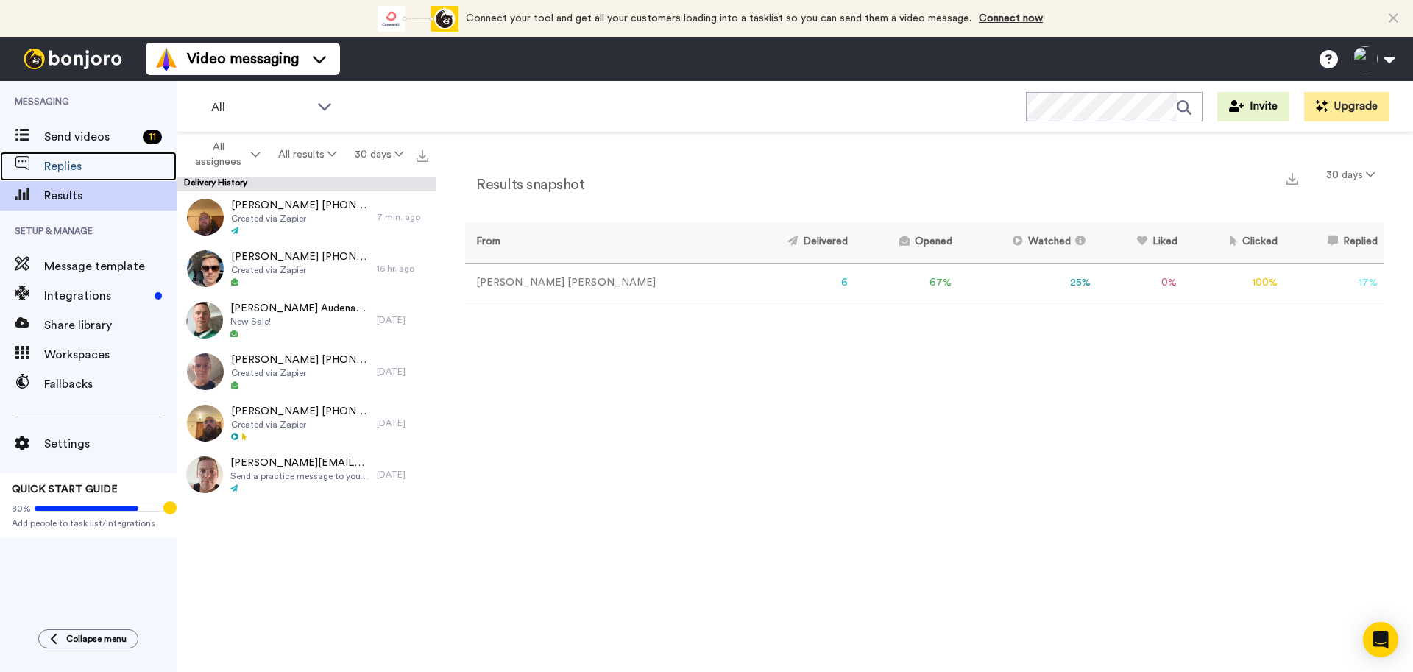
click at [88, 168] on span "Replies" at bounding box center [110, 167] width 133 height 18
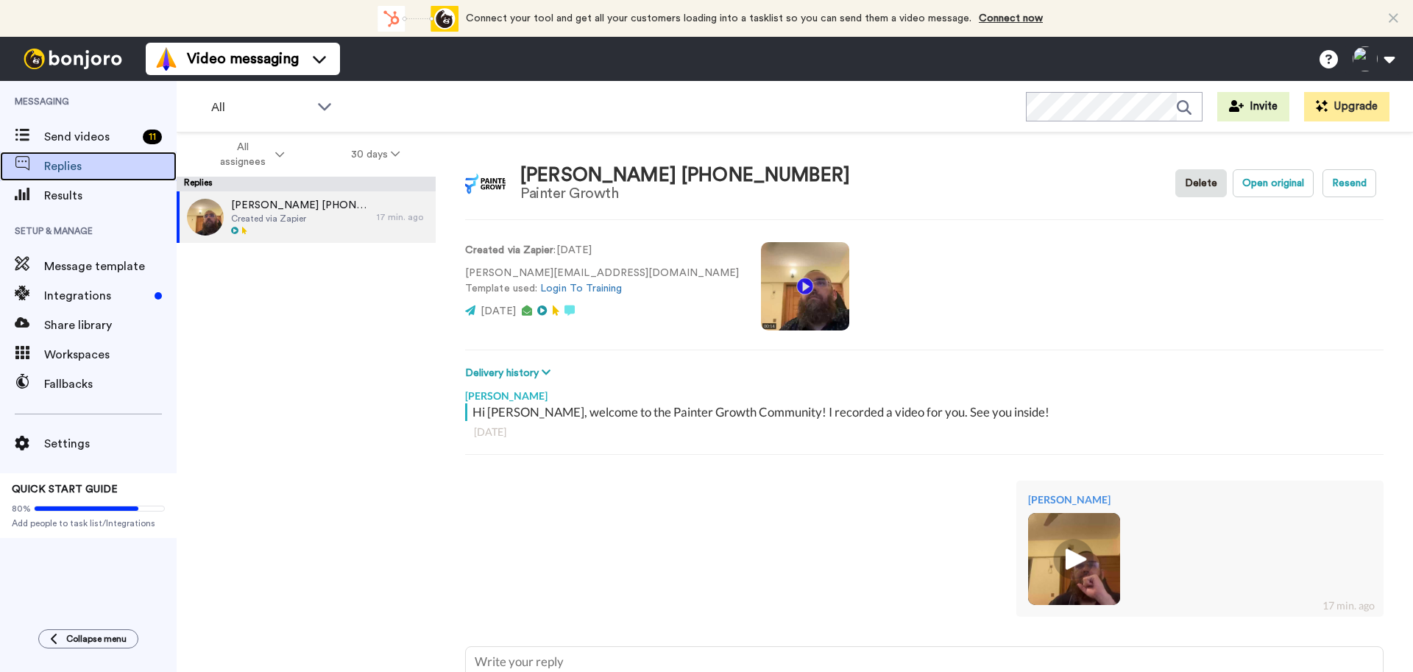
click at [88, 168] on span "Replies" at bounding box center [110, 167] width 133 height 18
click at [63, 199] on span "Results" at bounding box center [110, 196] width 133 height 18
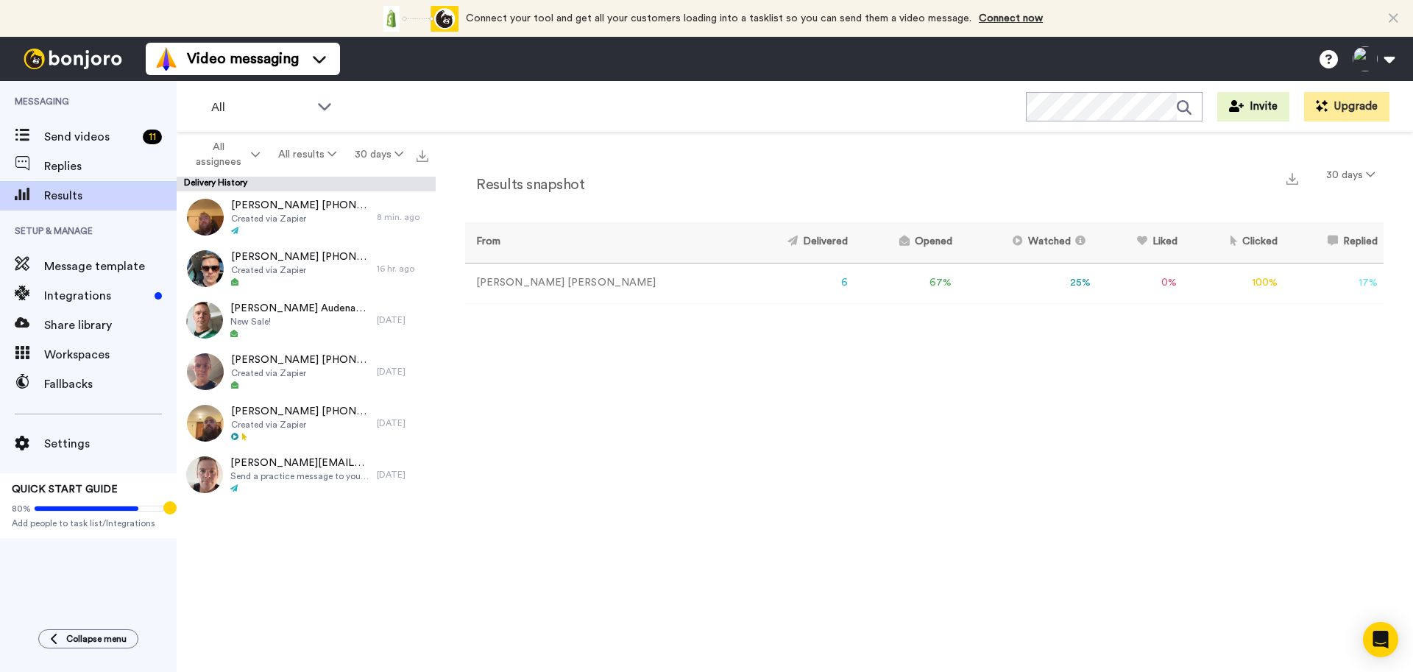
click at [611, 437] on div "Results snapshot 30 days From Delivered Opened Watched Liked Clicked Replied Fa…" at bounding box center [925, 406] width 978 height 547
click at [70, 172] on span "Replies" at bounding box center [110, 167] width 133 height 18
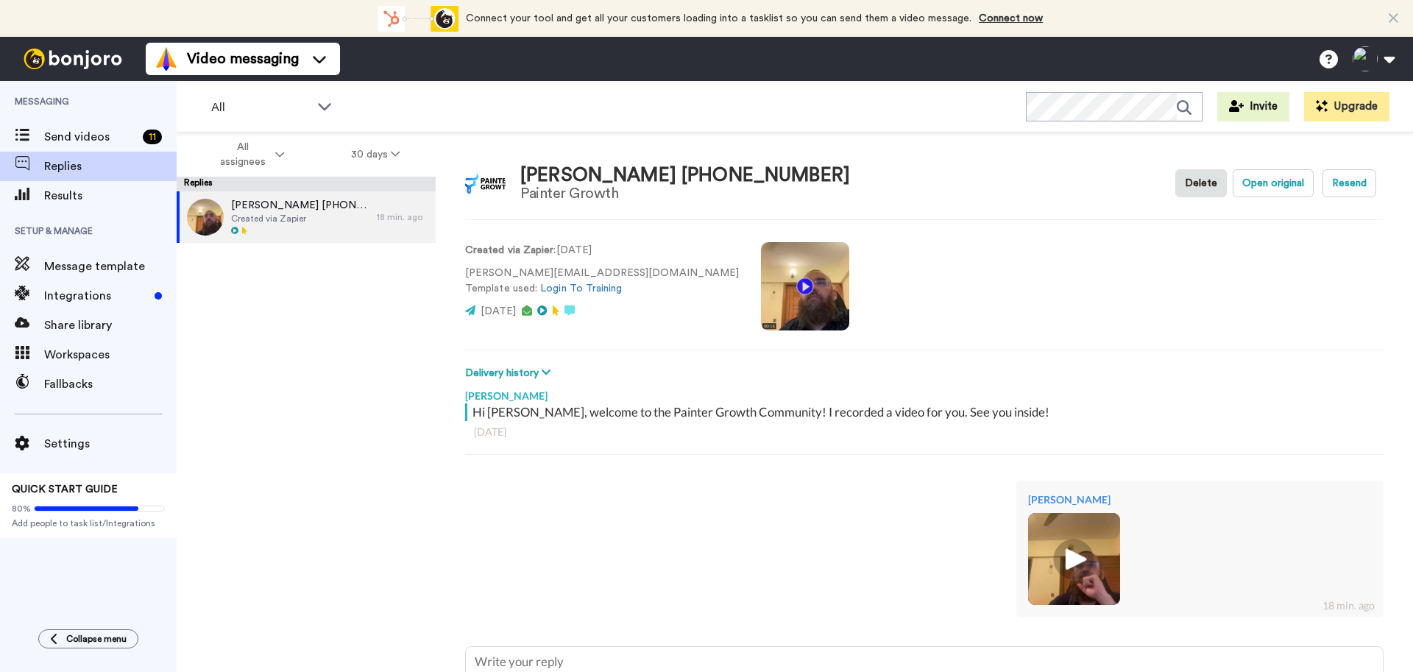
scroll to position [131, 0]
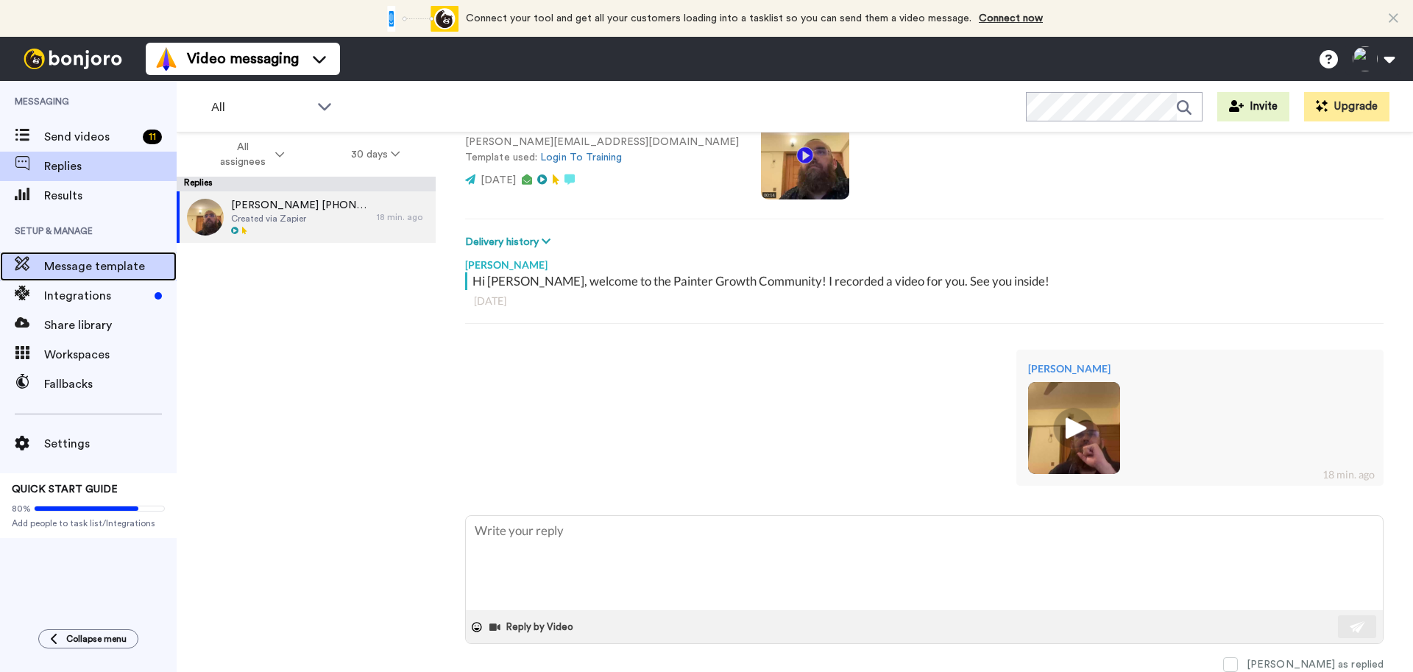
click at [68, 275] on span "Message template" at bounding box center [110, 267] width 133 height 18
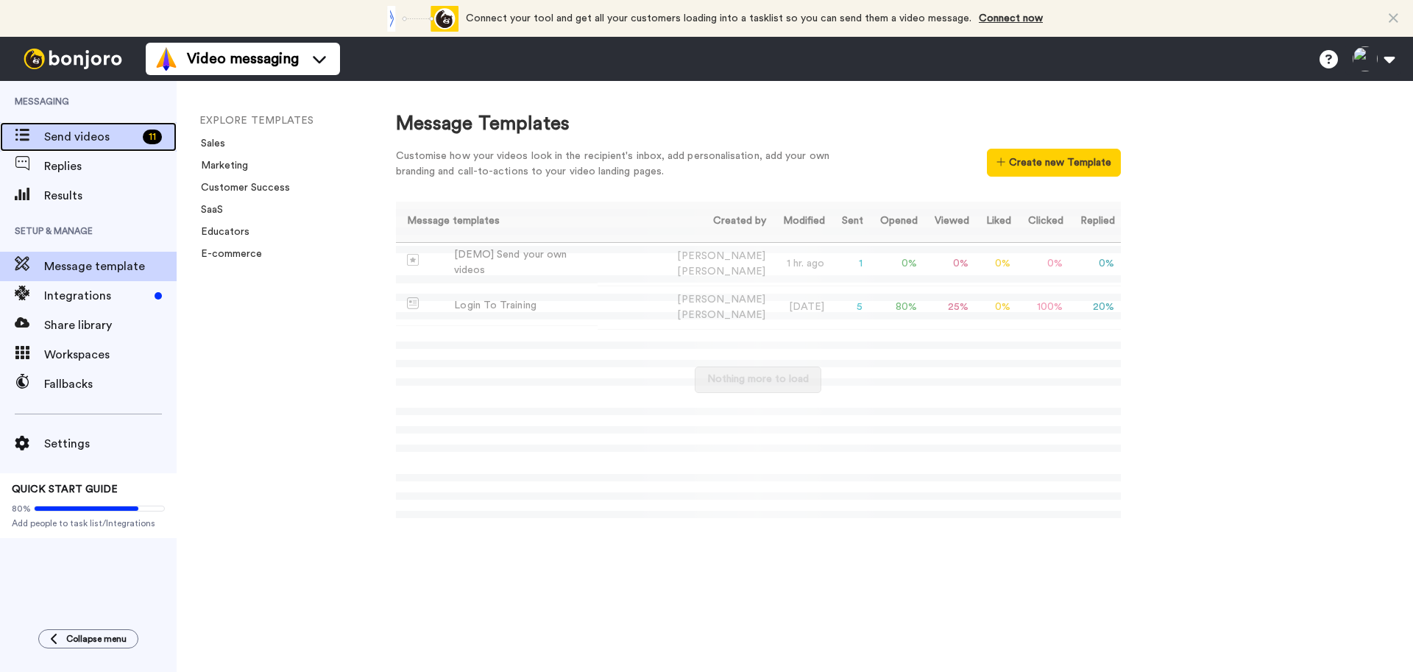
click at [61, 133] on span "Send videos" at bounding box center [90, 137] width 93 height 18
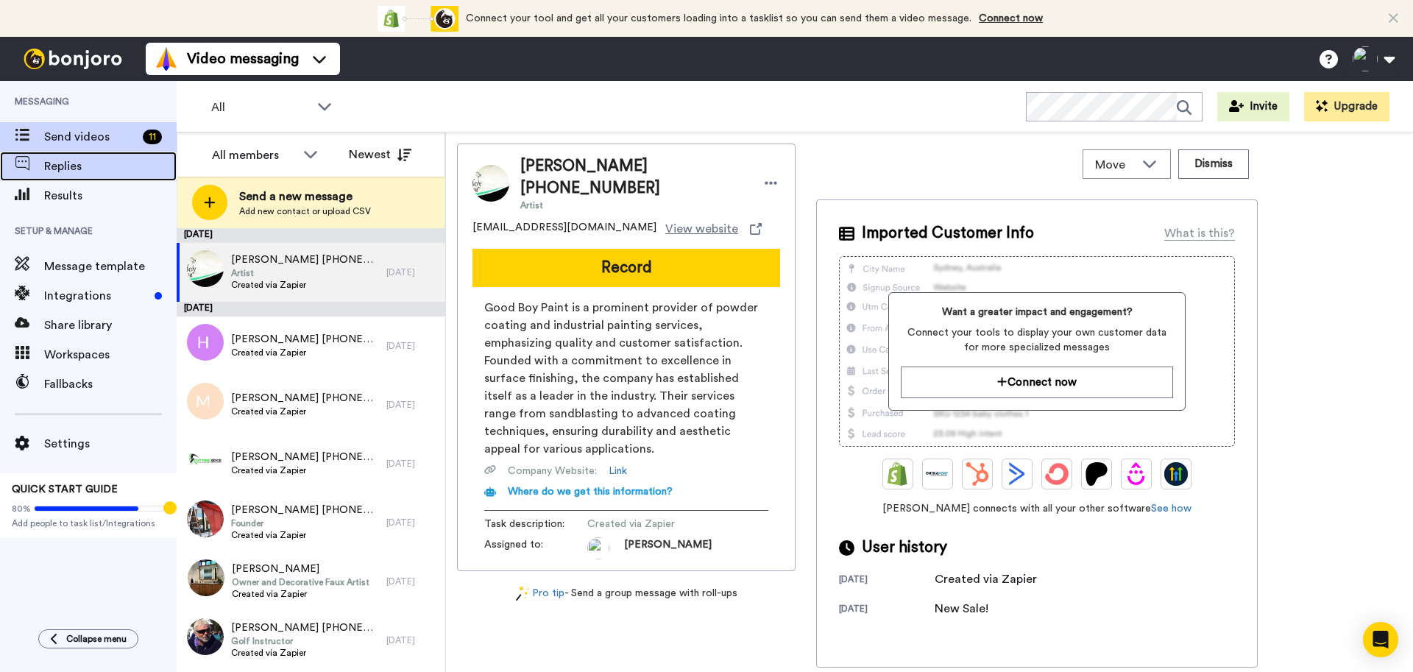
click at [87, 166] on span "Replies" at bounding box center [110, 167] width 133 height 18
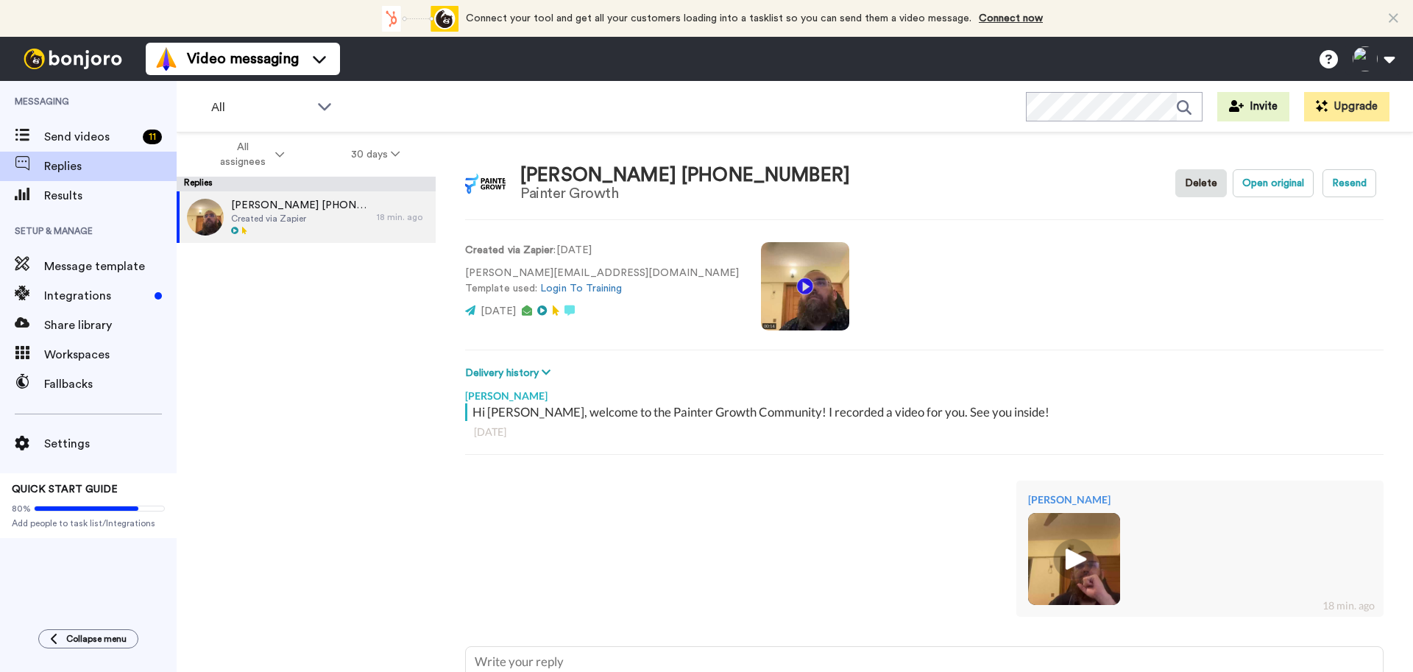
scroll to position [131, 0]
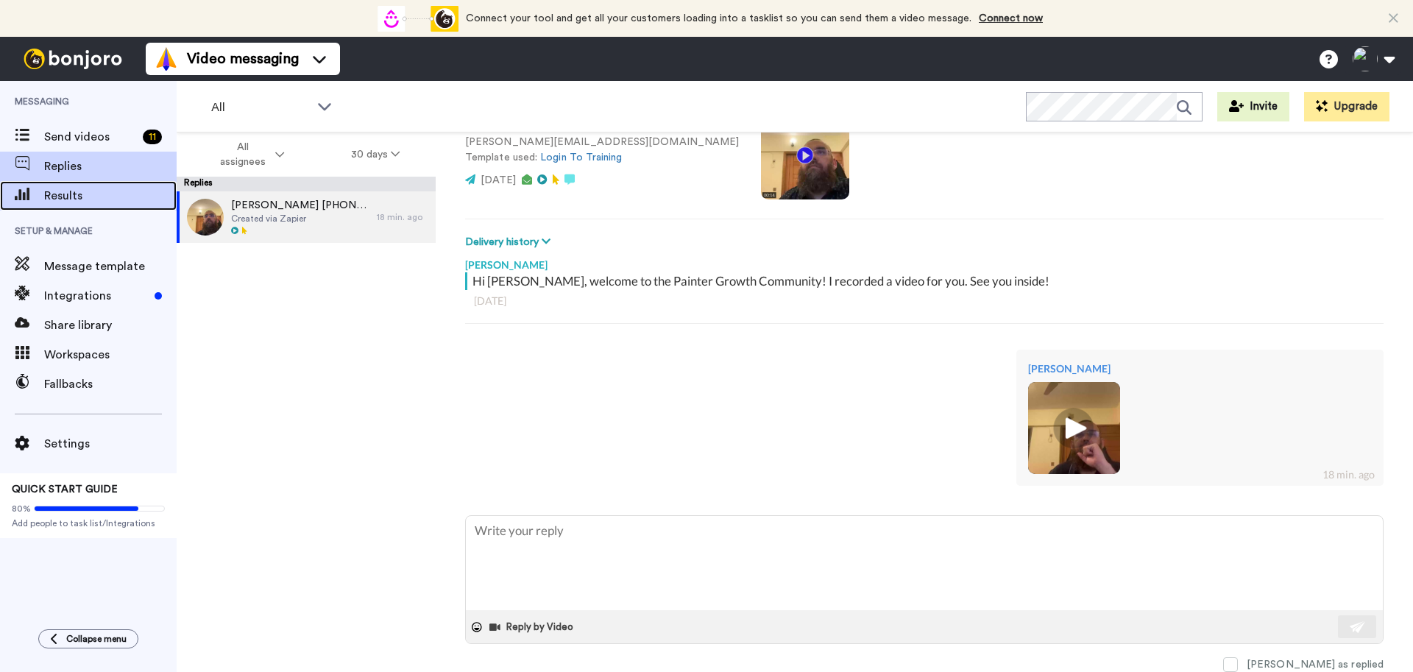
click at [73, 205] on div "Results" at bounding box center [88, 195] width 177 height 29
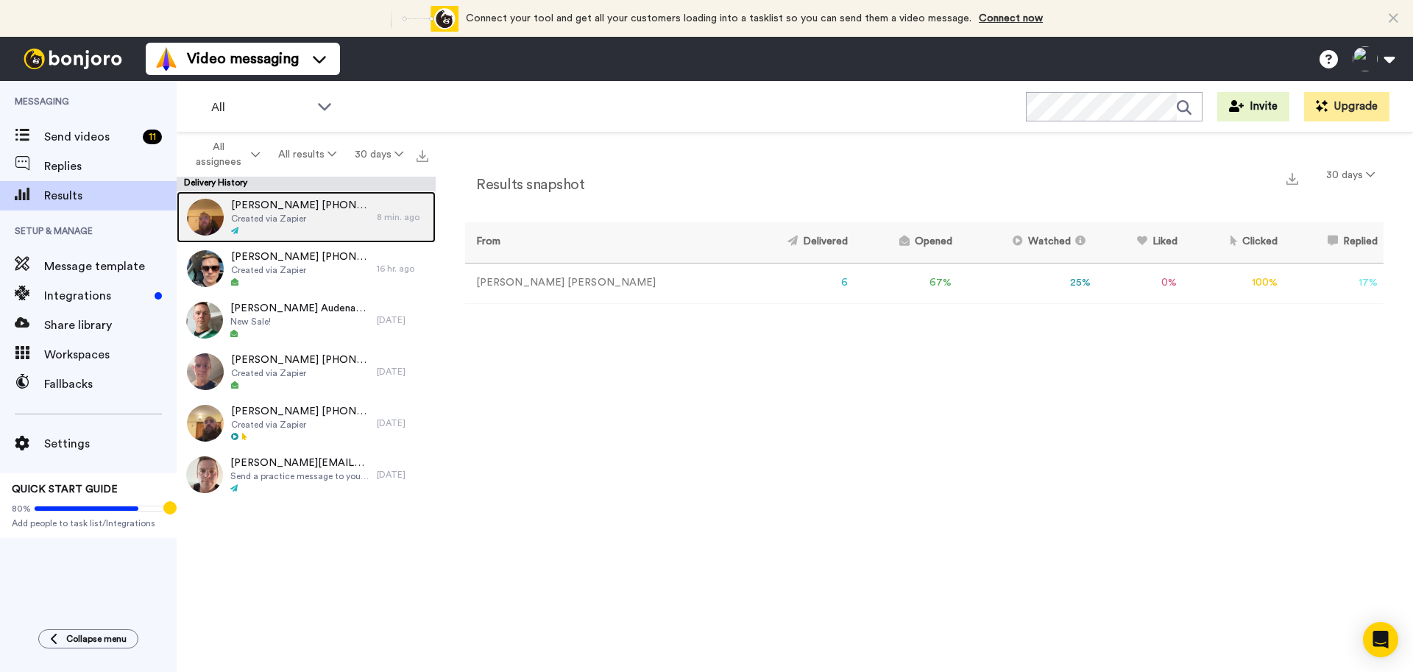
click at [269, 230] on div at bounding box center [300, 231] width 138 height 10
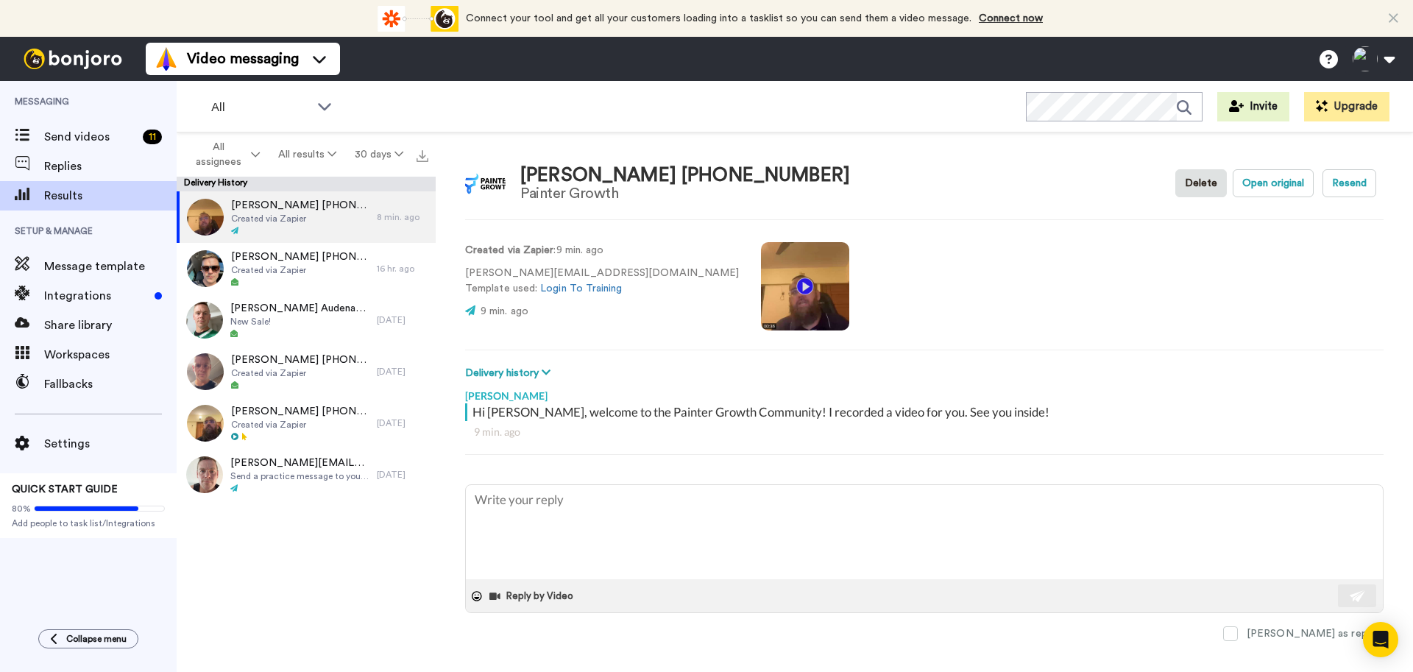
scroll to position [13, 0]
click at [327, 219] on span "Created via Zapier" at bounding box center [300, 219] width 138 height 12
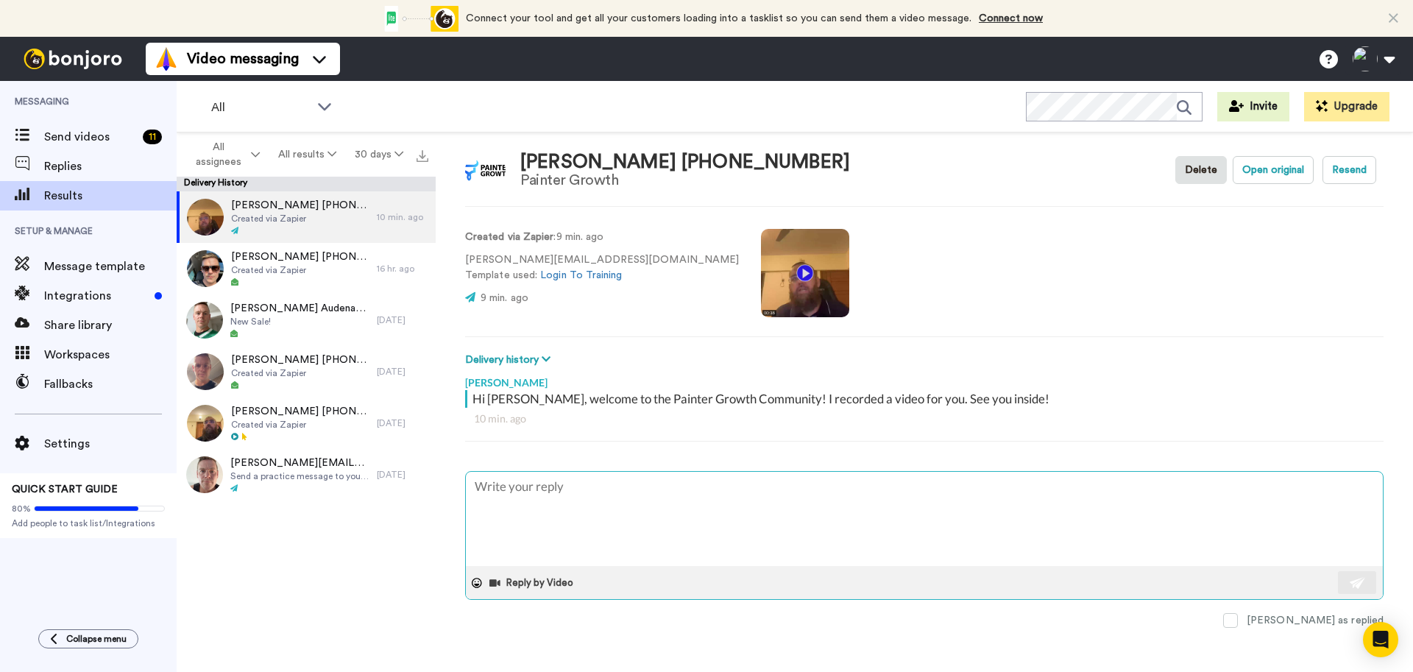
click at [674, 529] on textarea at bounding box center [924, 519] width 917 height 94
click at [518, 362] on button "Delivery history" at bounding box center [510, 360] width 90 height 16
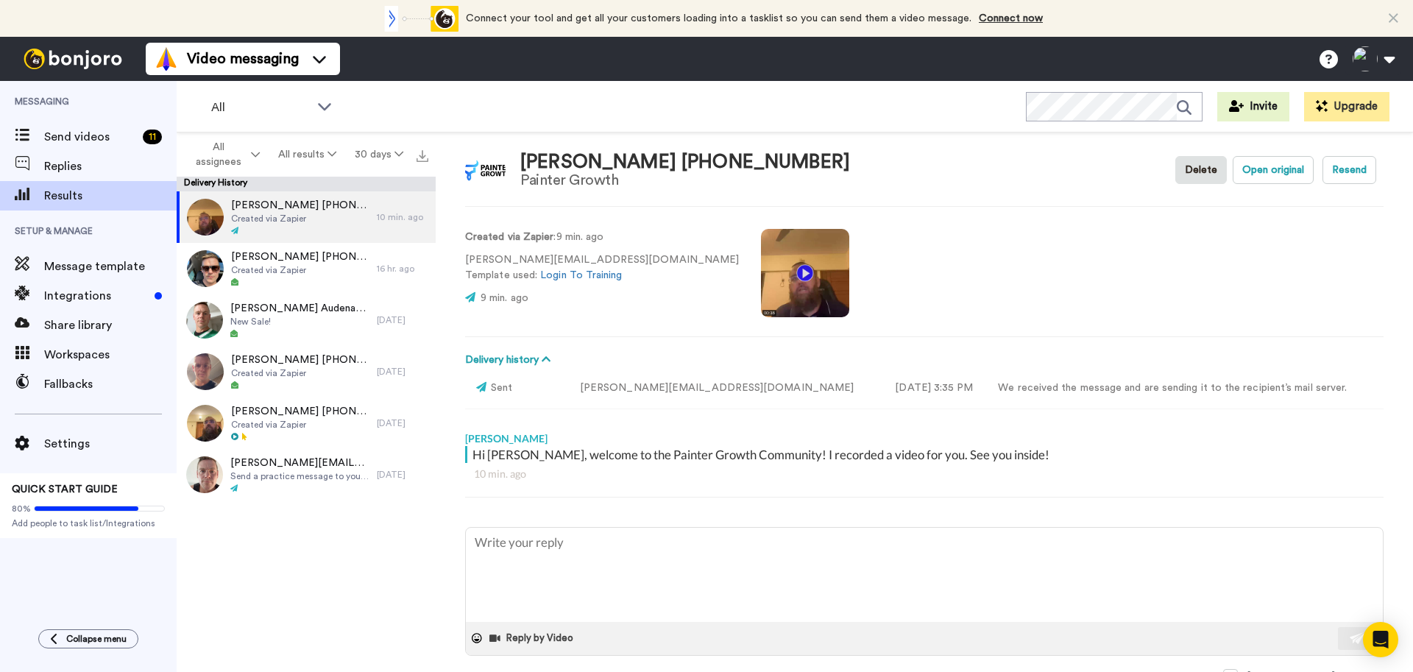
scroll to position [69, 0]
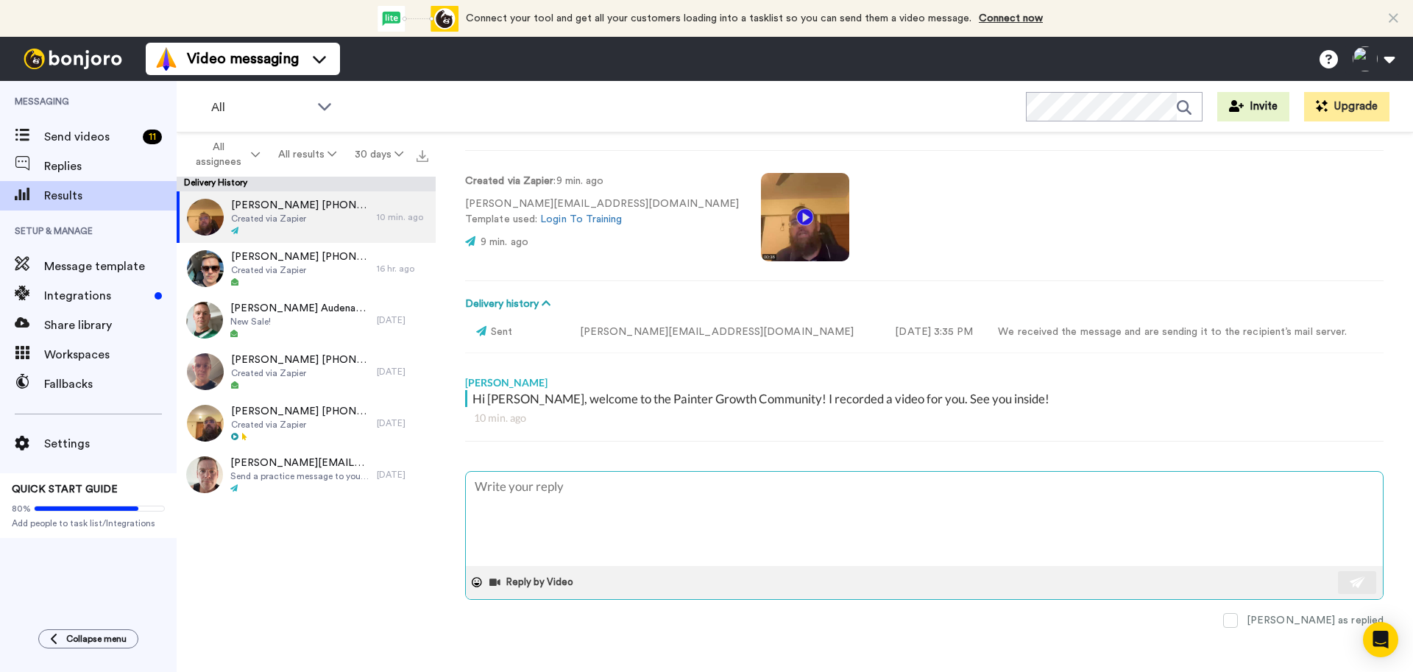
click at [606, 521] on textarea at bounding box center [924, 519] width 917 height 94
click at [761, 219] on video at bounding box center [805, 217] width 88 height 88
type textarea "x"
click at [1377, 643] on icon "Open Intercom Messenger" at bounding box center [1380, 639] width 17 height 19
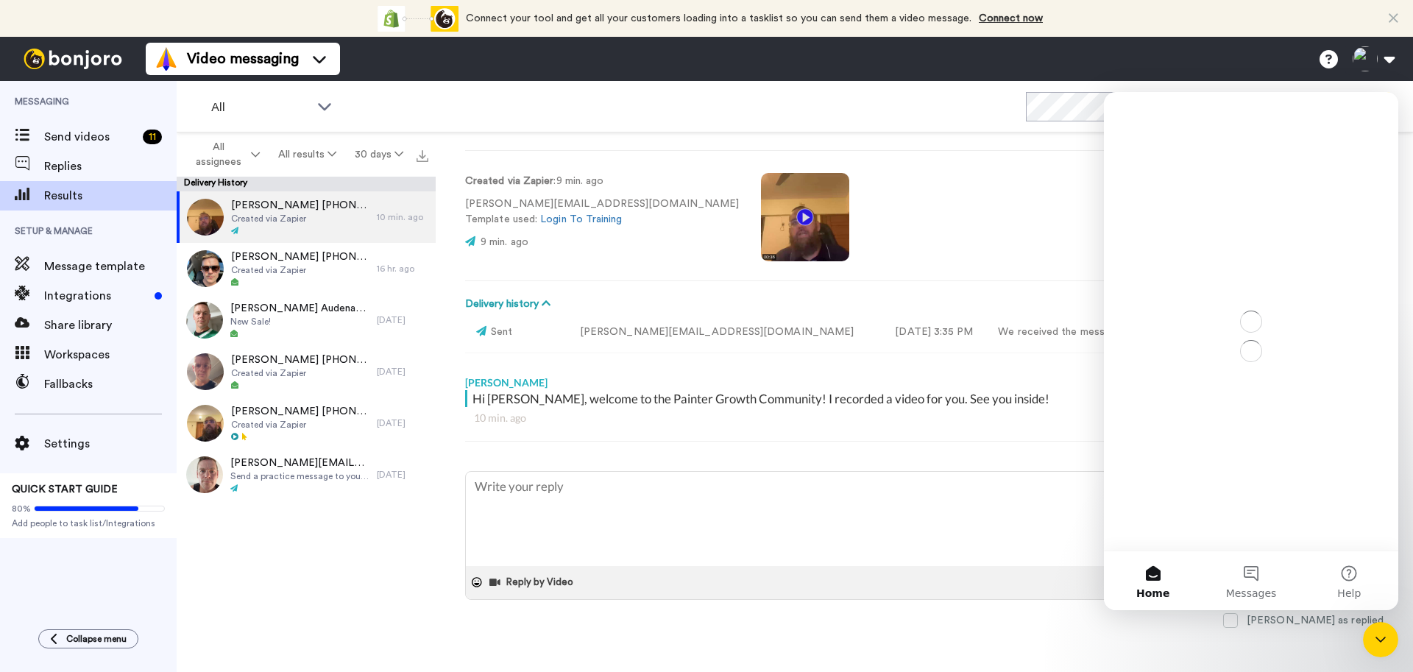
scroll to position [0, 0]
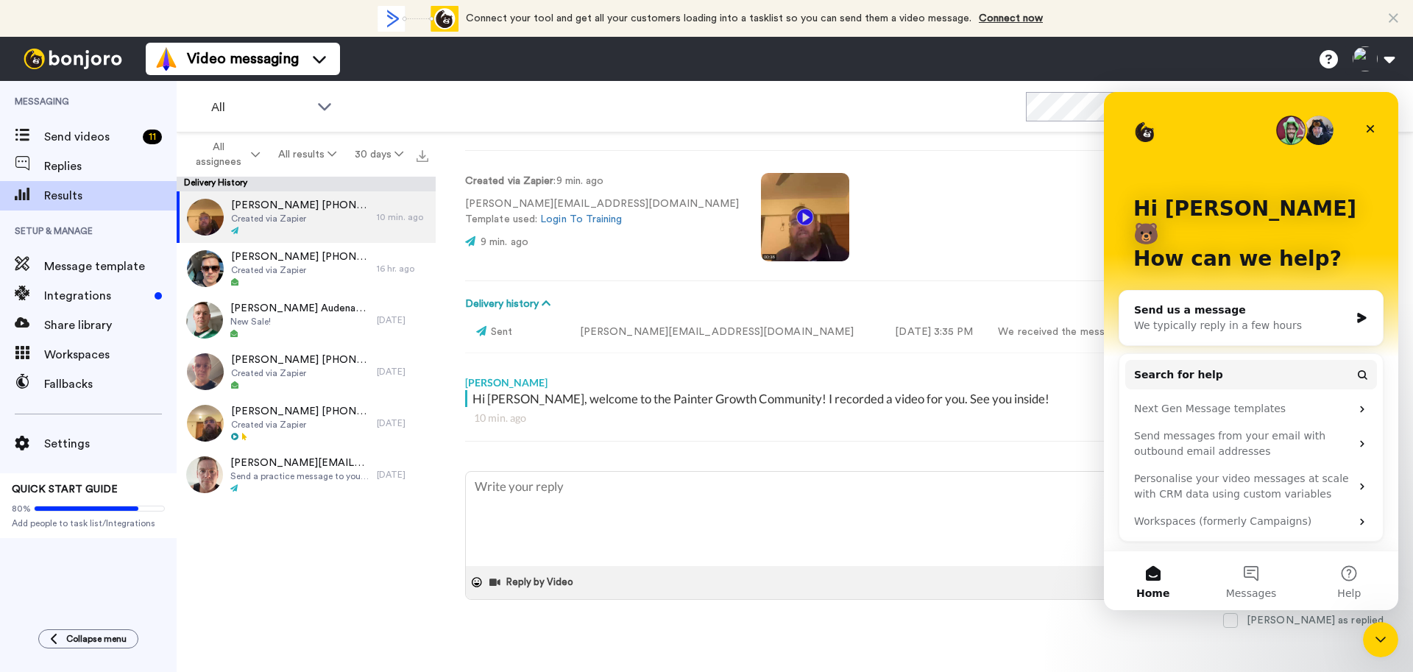
click at [1254, 308] on div "Send us a message We typically reply in a few hours" at bounding box center [1252, 318] width 264 height 54
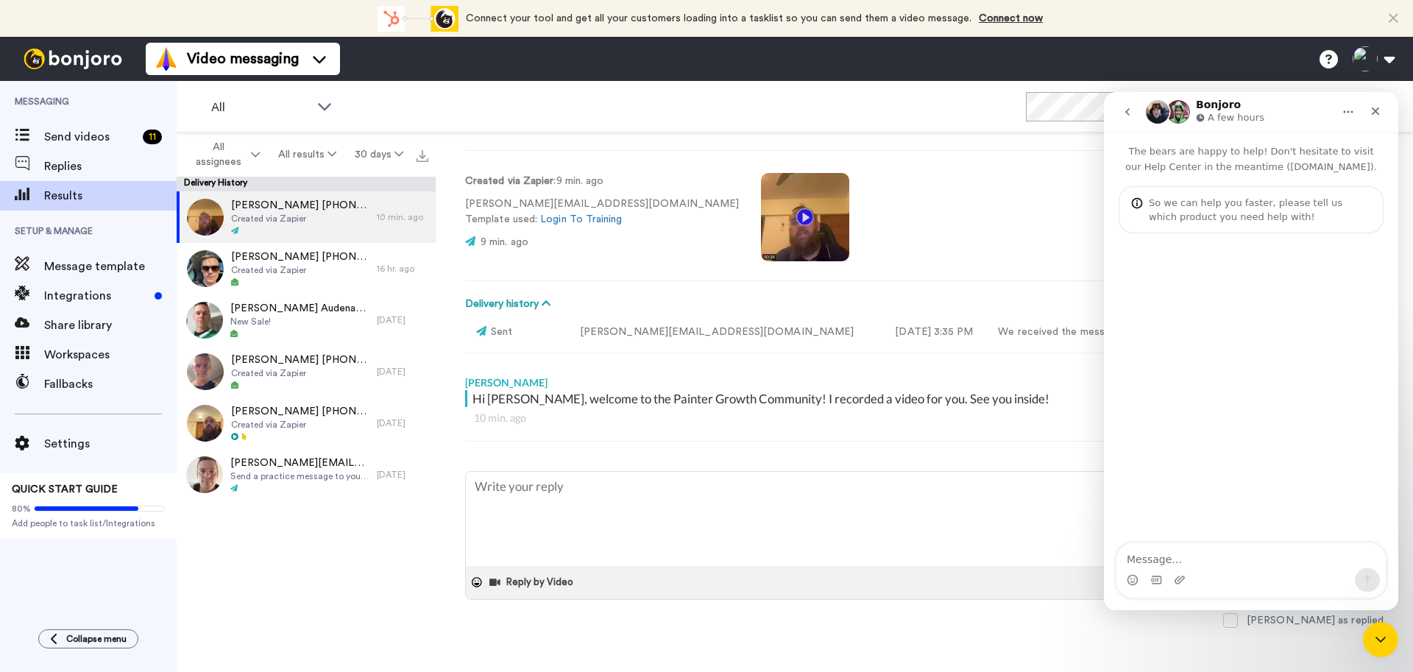
click at [1184, 560] on textarea "Message…" at bounding box center [1251, 555] width 269 height 25
type textarea "w"
type textarea "please check our account : when we "resent the video" it is not triggering zap"
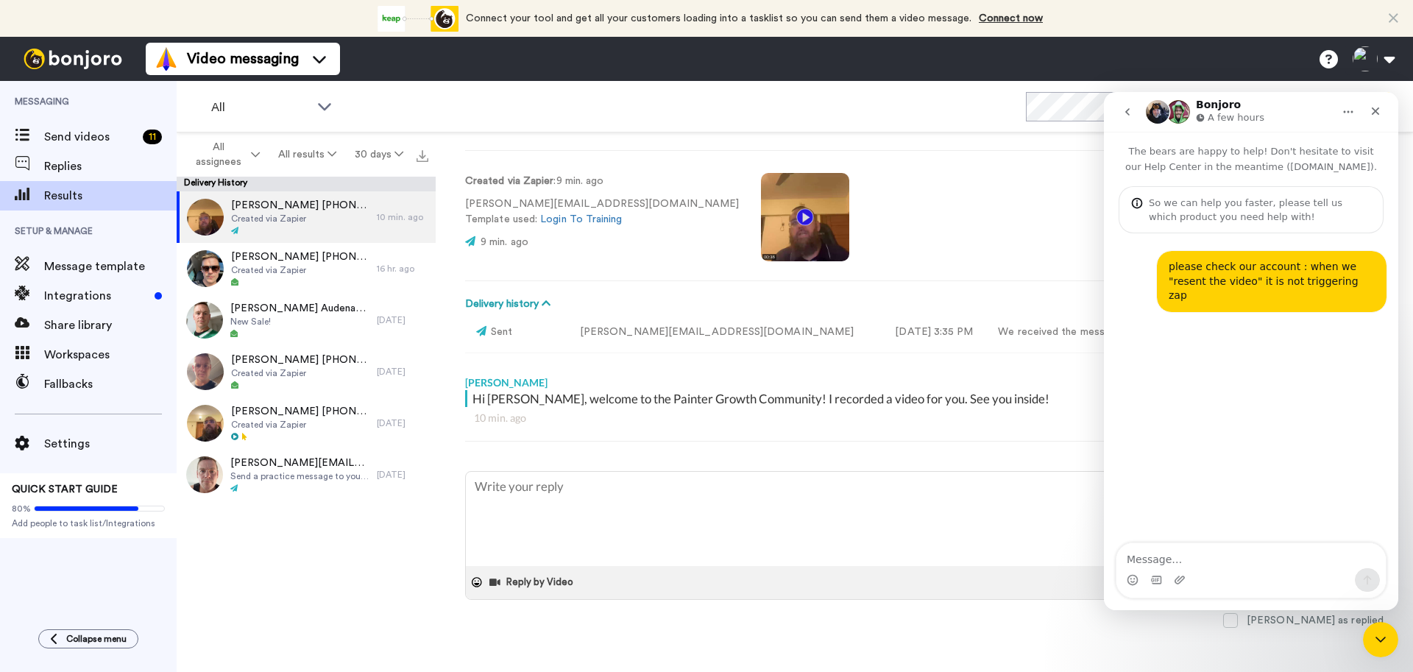
type textarea "n"
type textarea "also! when we are replying back using a video! from mobile phone, customers' vi…"
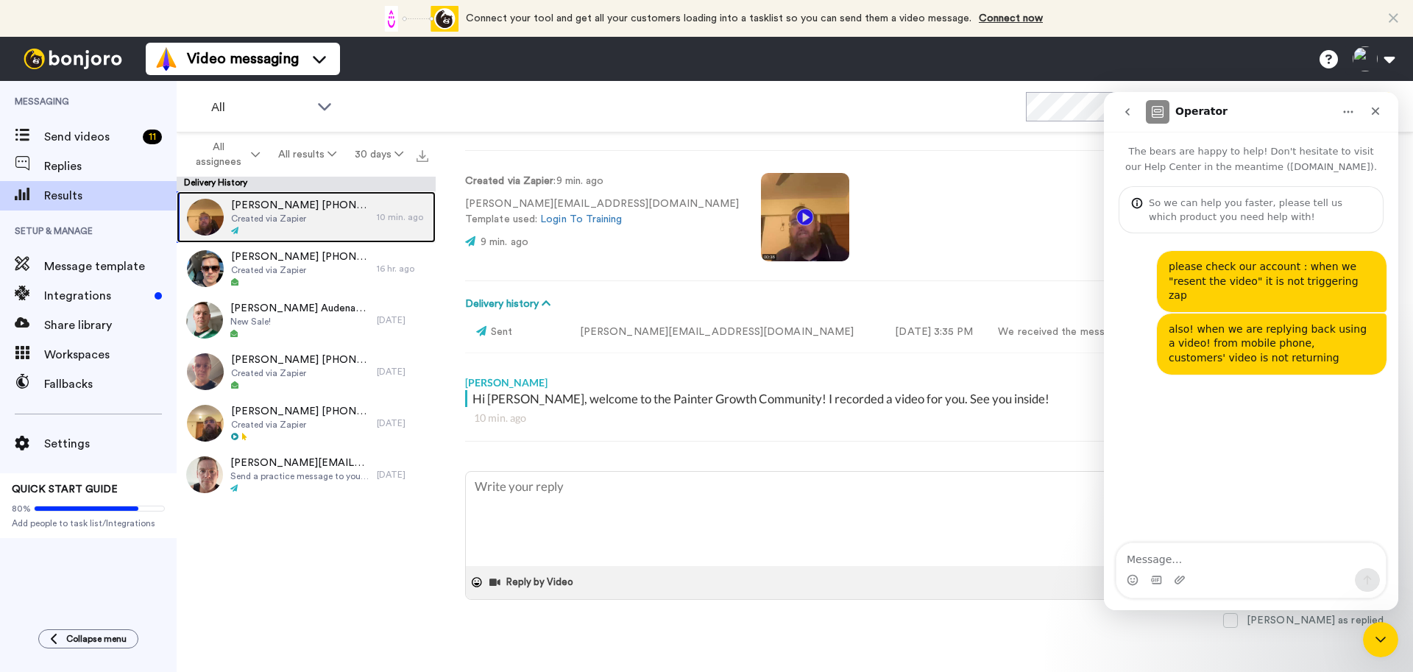
type textarea "x"
click at [321, 218] on span "Created via Zapier" at bounding box center [300, 219] width 138 height 12
type textarea "x"
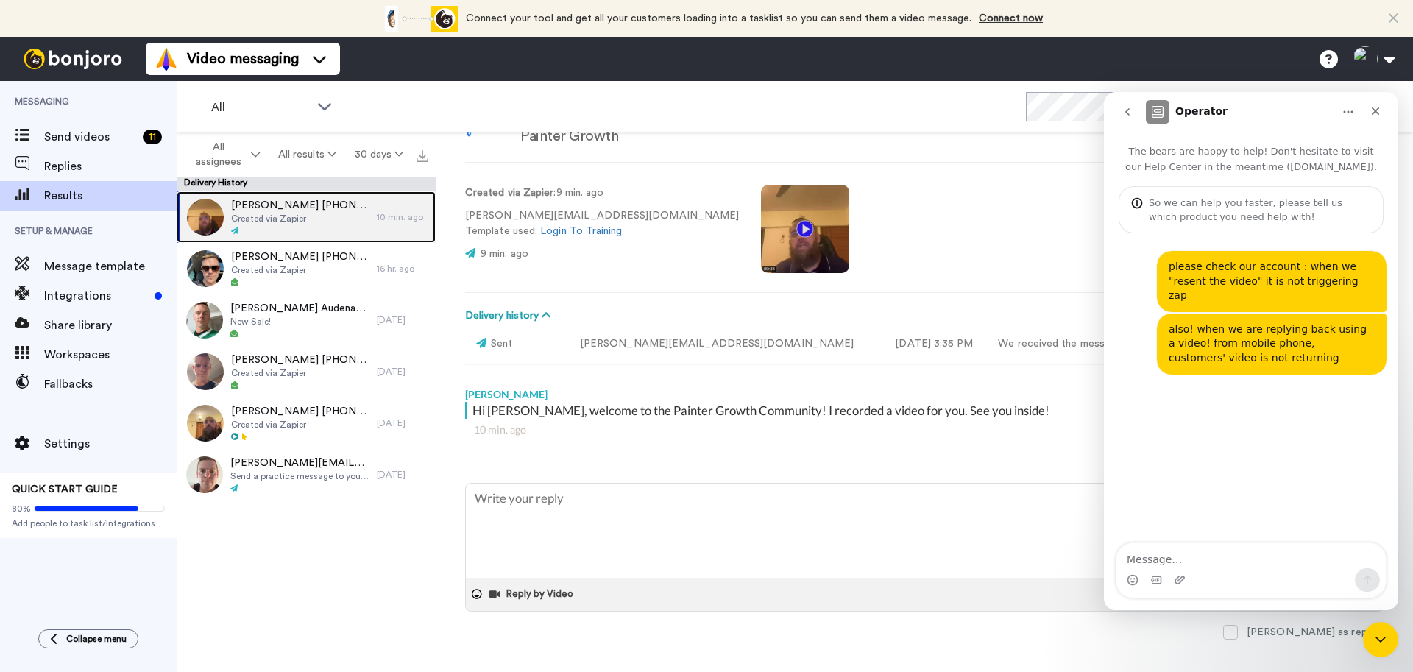
scroll to position [57, 0]
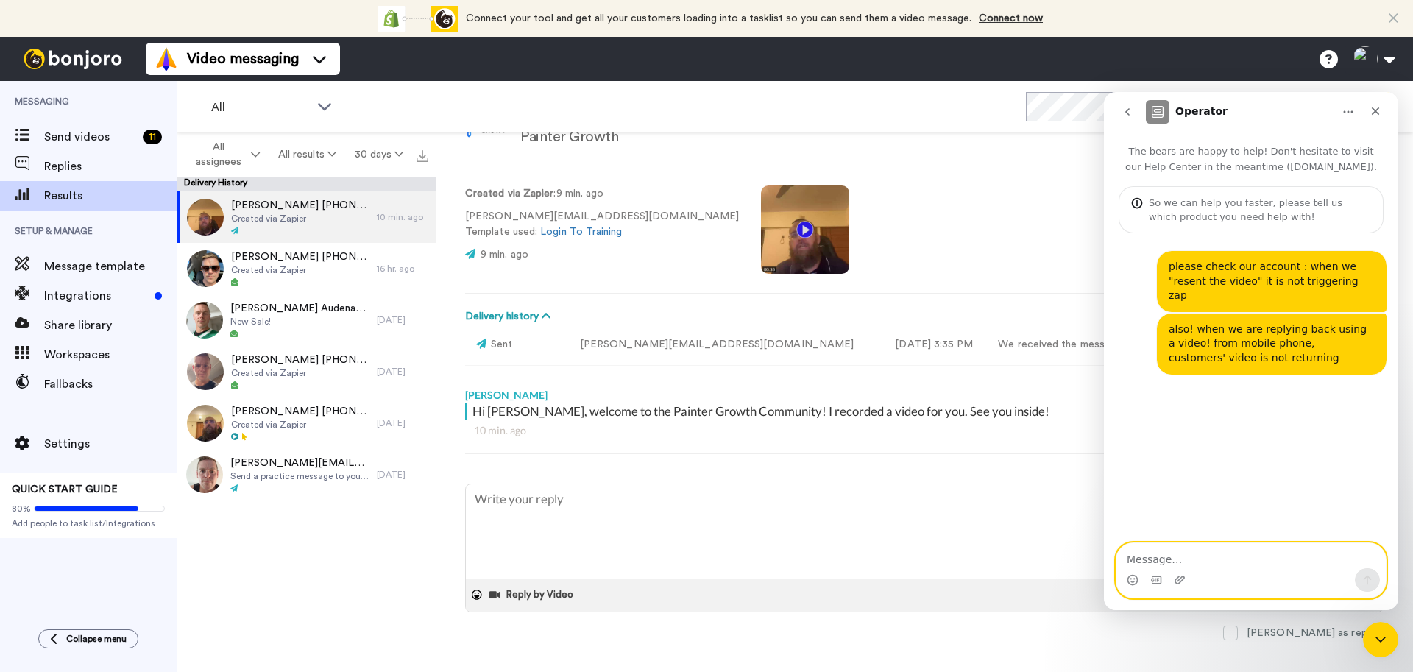
click at [1228, 560] on textarea "Message…" at bounding box center [1251, 555] width 269 height 25
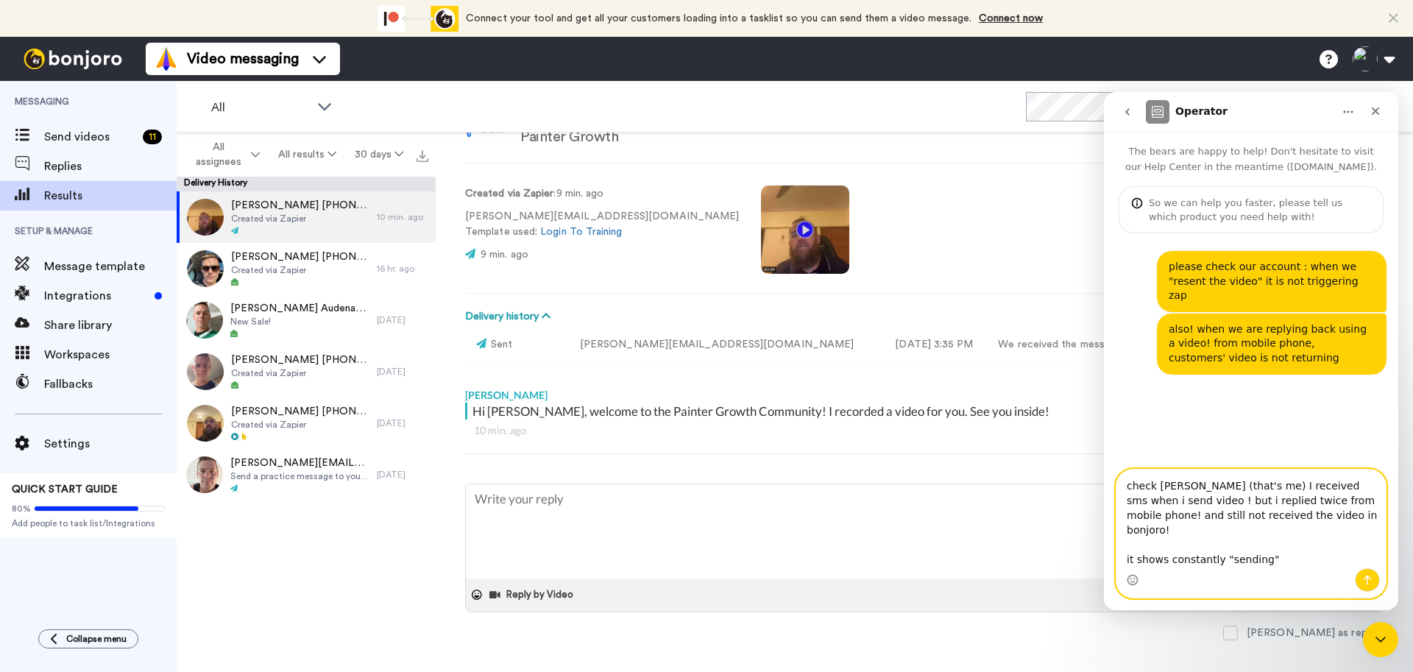
type textarea "check Waseem mirza (that's me) I received sms when i send video ! but i replied…"
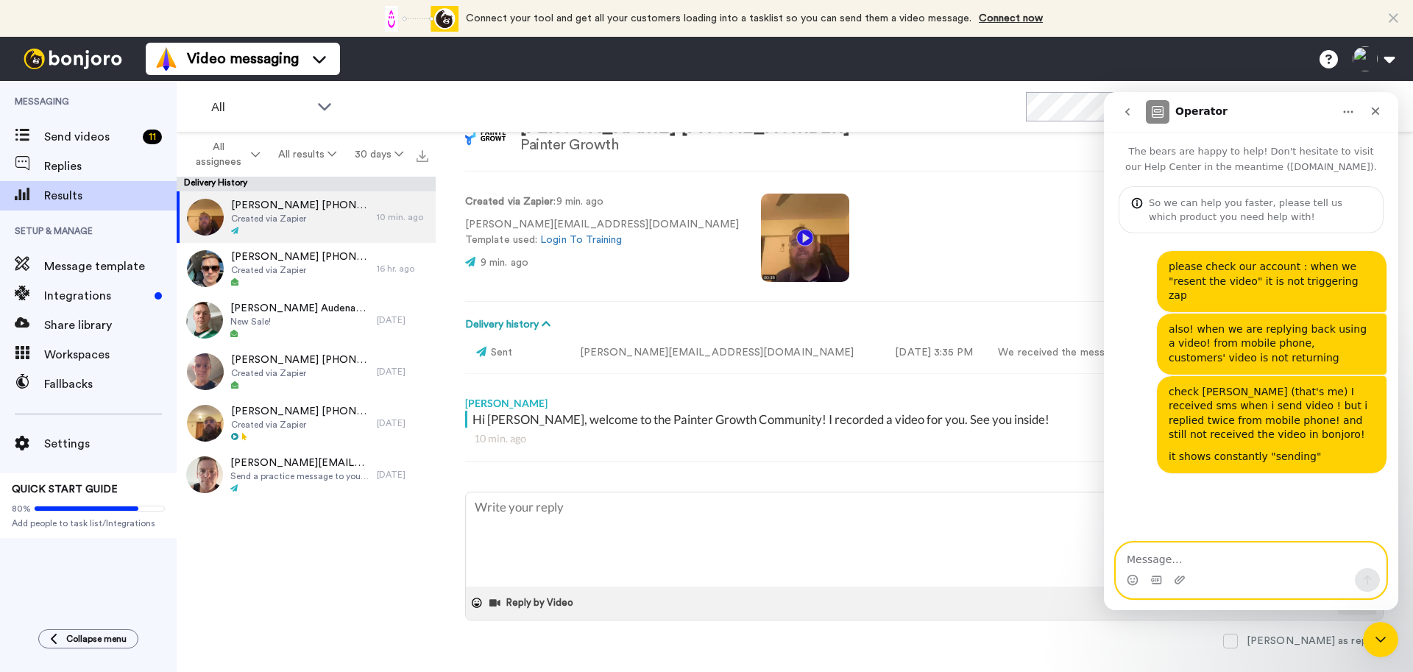
scroll to position [69, 0]
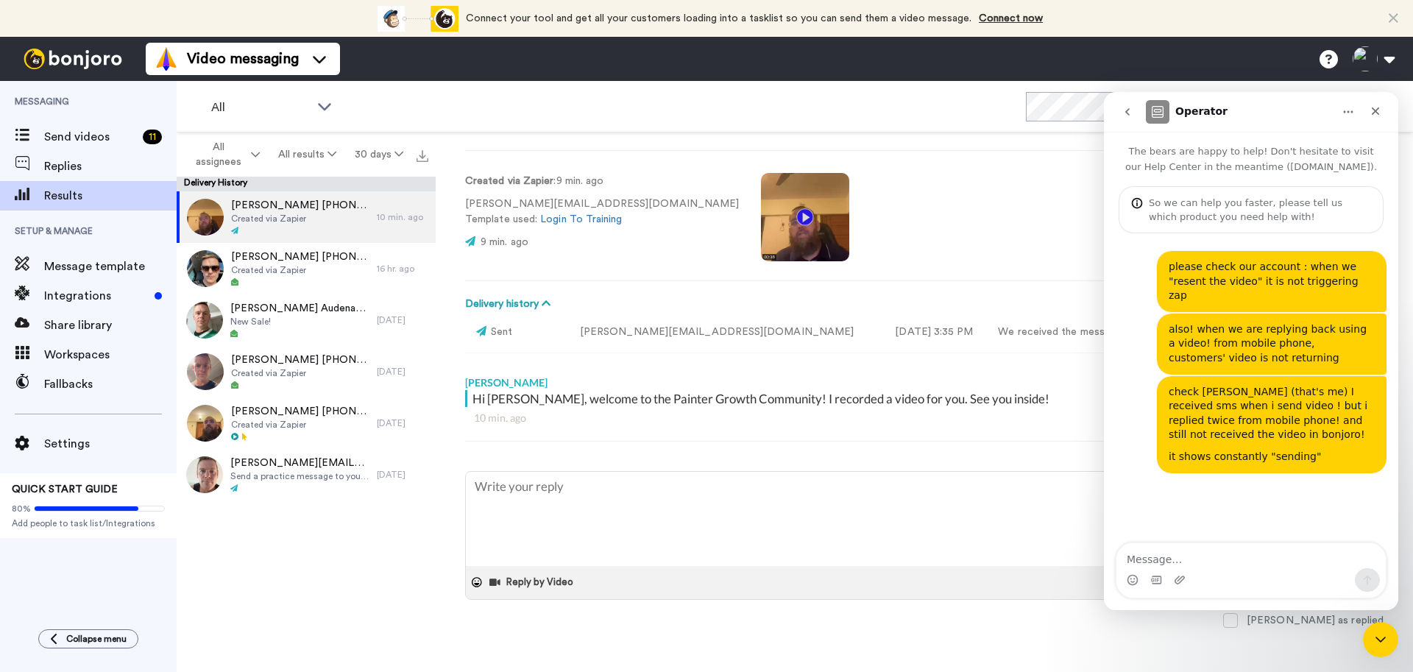
click at [592, 433] on div "Hi Waseem mirza, welcome to the Painter Growth Community! I recorded a video fo…" at bounding box center [924, 423] width 919 height 66
click at [534, 300] on button "Delivery history" at bounding box center [510, 304] width 90 height 16
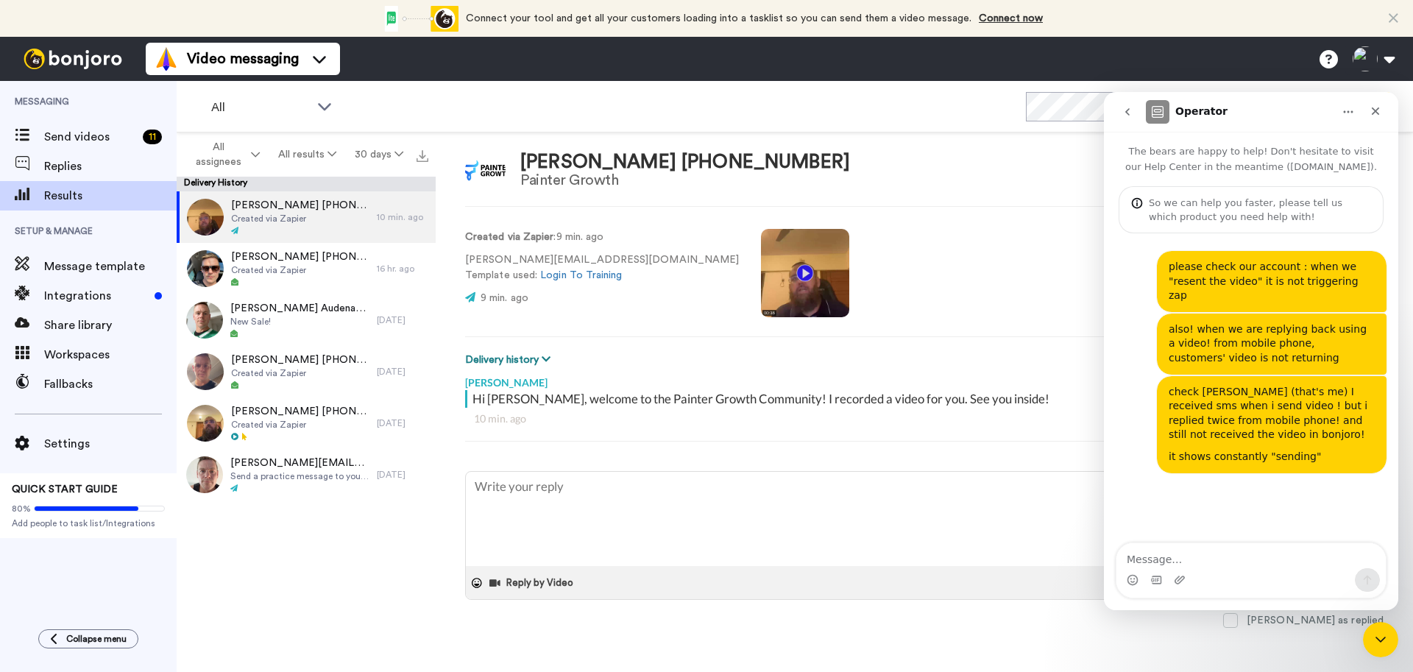
click at [542, 355] on icon at bounding box center [546, 359] width 9 height 10
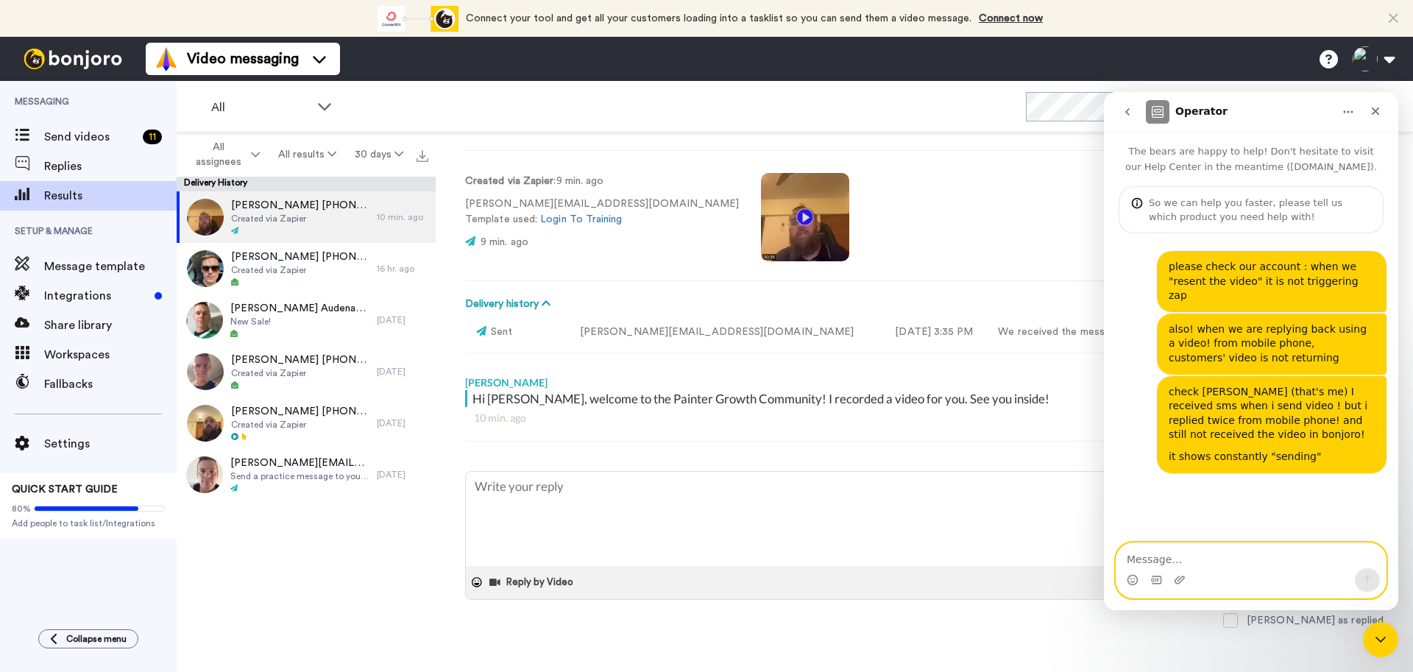
click at [1173, 560] on textarea "Message…" at bounding box center [1251, 555] width 269 height 25
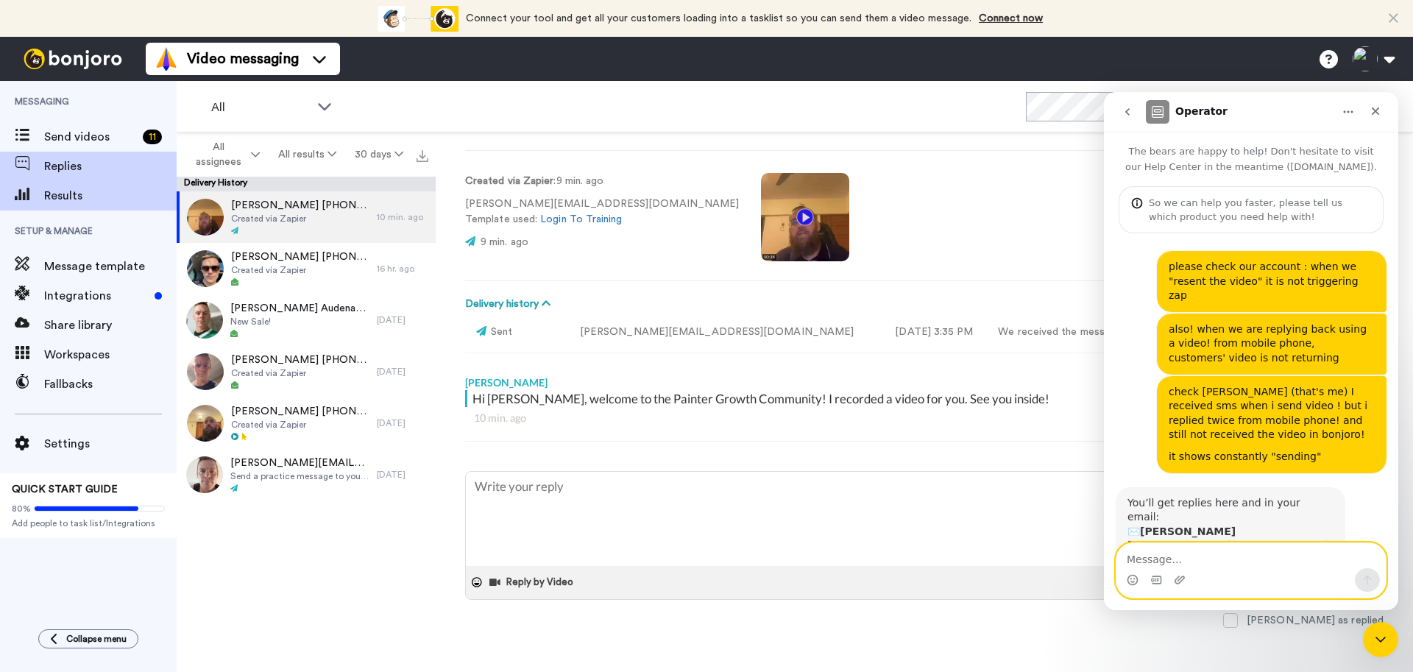
scroll to position [40, 0]
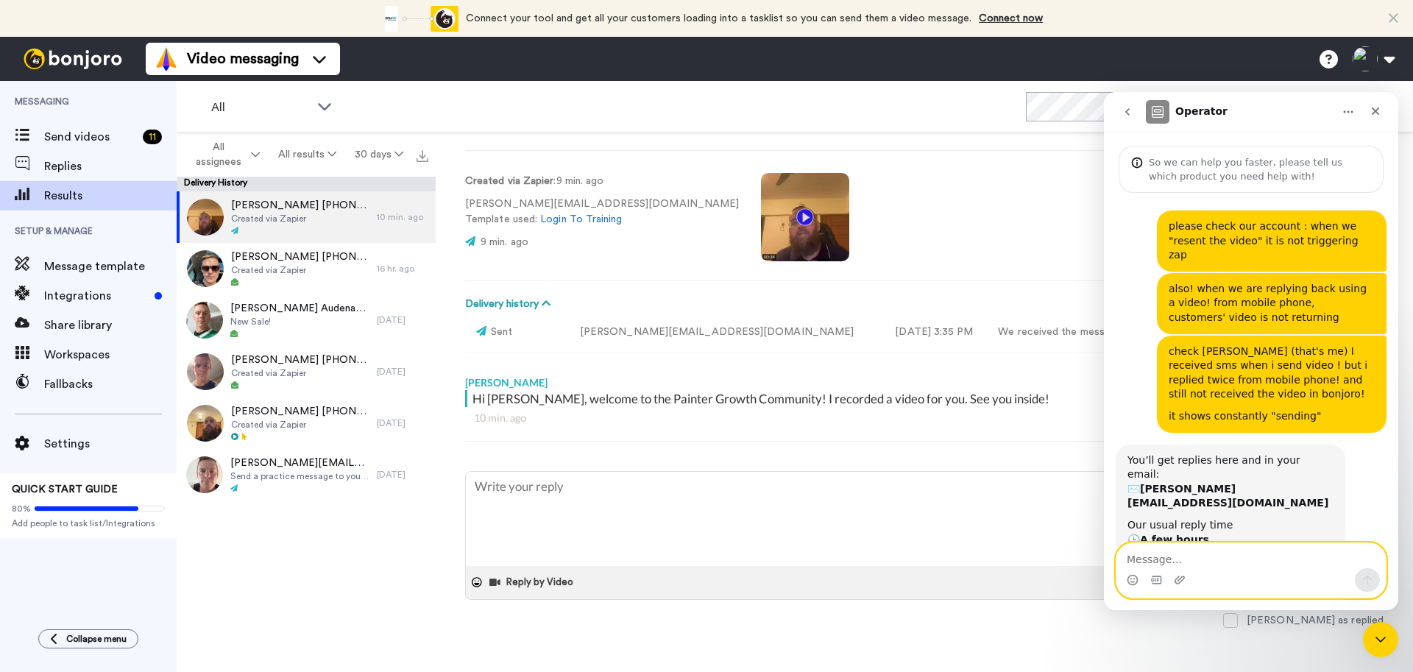
click at [1179, 556] on textarea "Message…" at bounding box center [1251, 555] width 269 height 25
click at [1212, 550] on textarea "Message…" at bounding box center [1251, 555] width 269 height 25
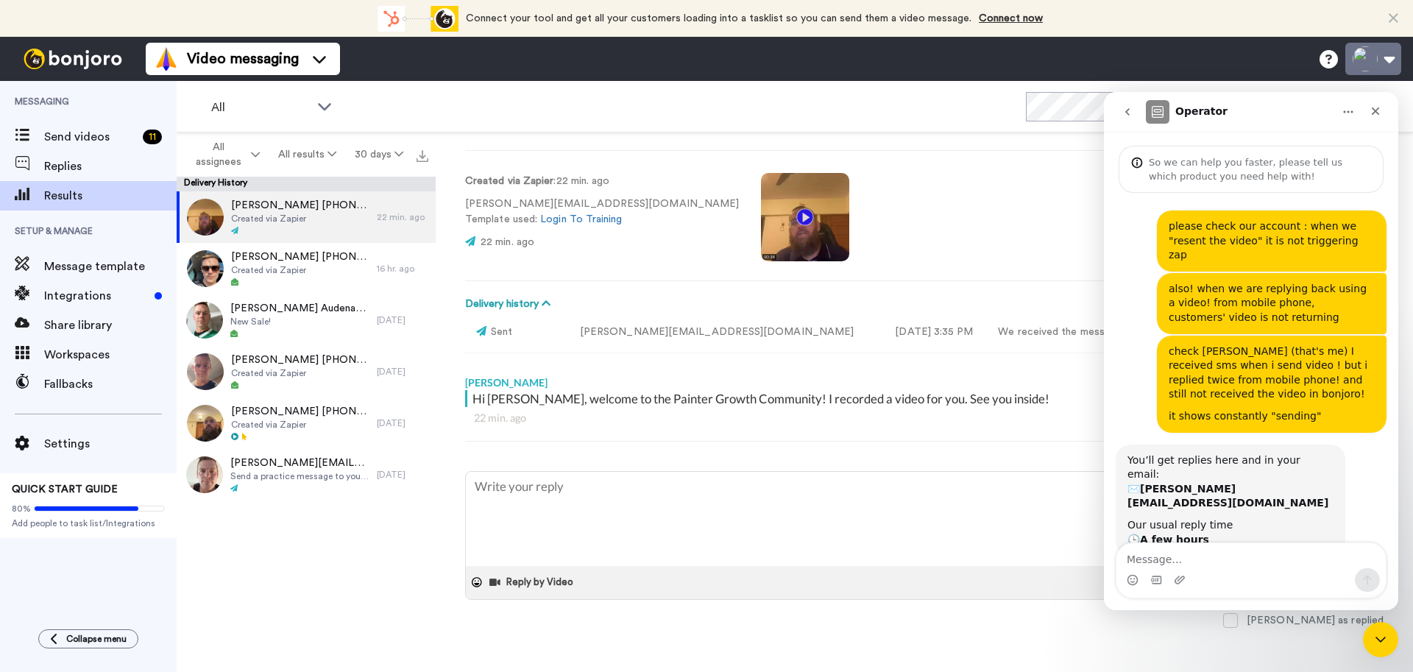
click at [1396, 56] on button at bounding box center [1374, 59] width 56 height 32
click at [1380, 629] on icon "Close Intercom Messenger" at bounding box center [1379, 638] width 18 height 18
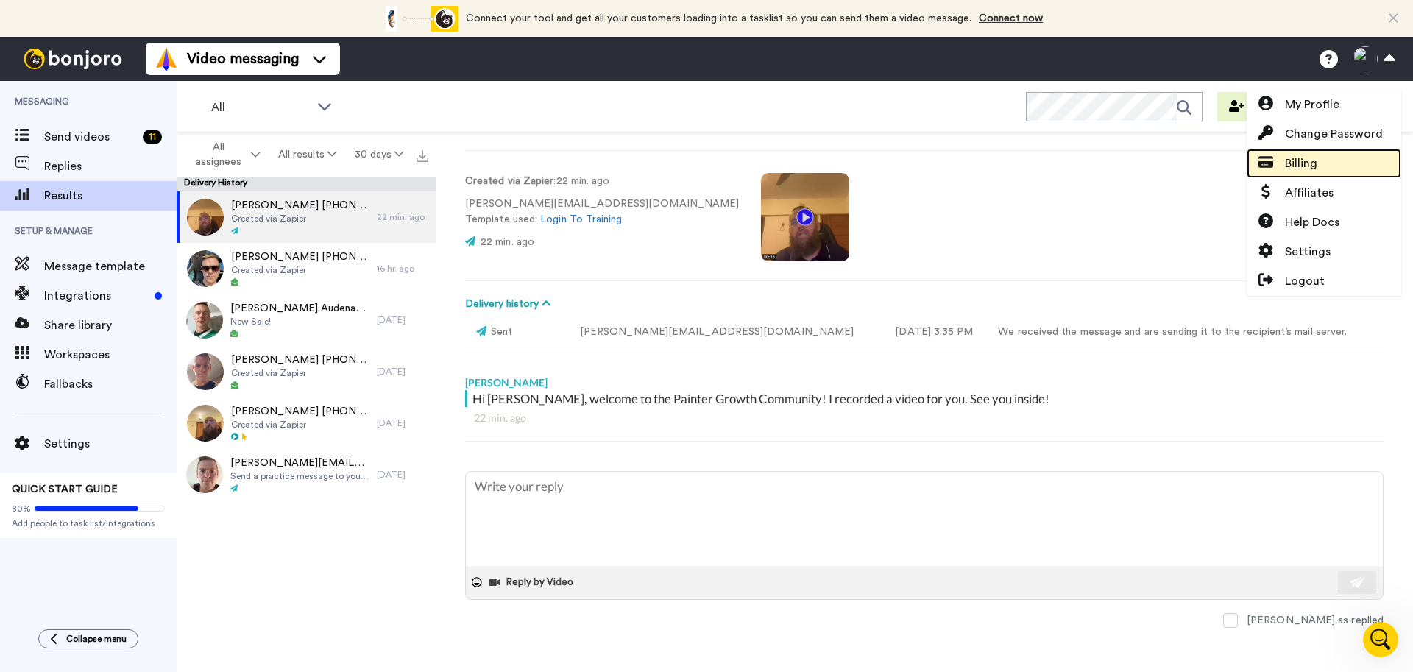
click at [1349, 164] on link "Billing" at bounding box center [1324, 163] width 155 height 29
type textarea "x"
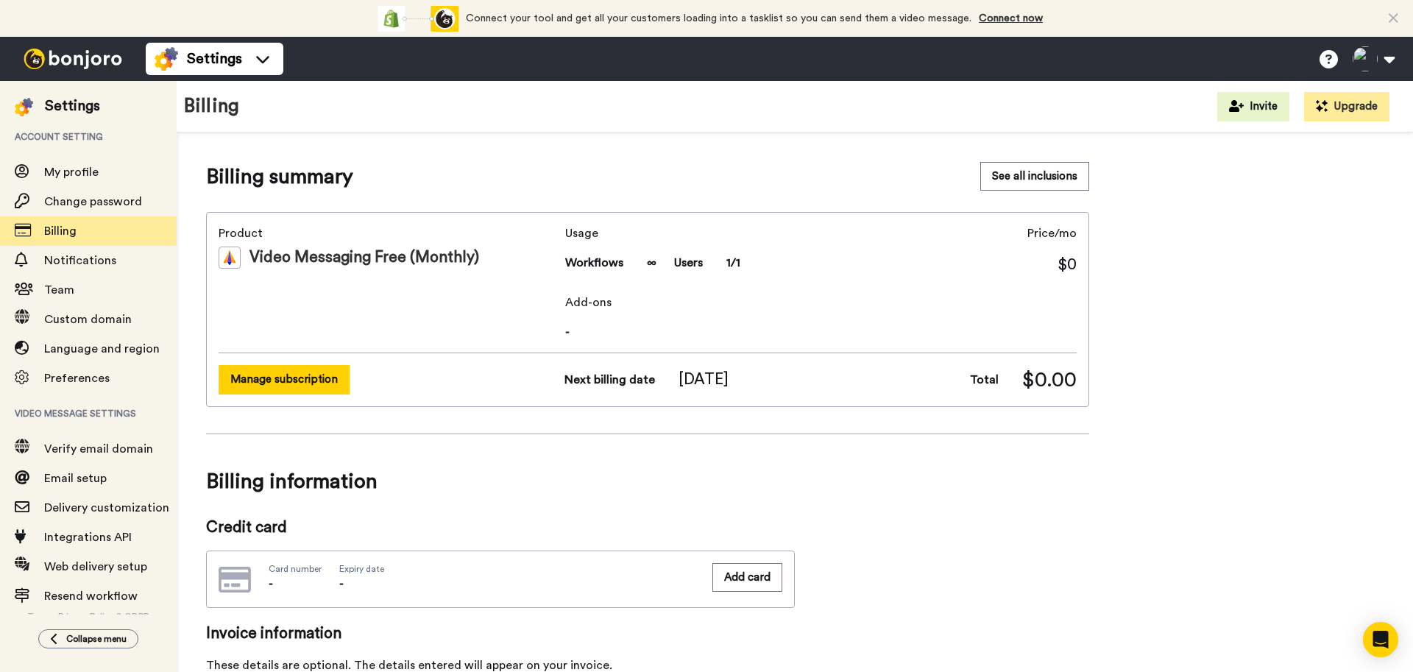
click at [289, 378] on button "Manage subscription" at bounding box center [284, 379] width 131 height 29
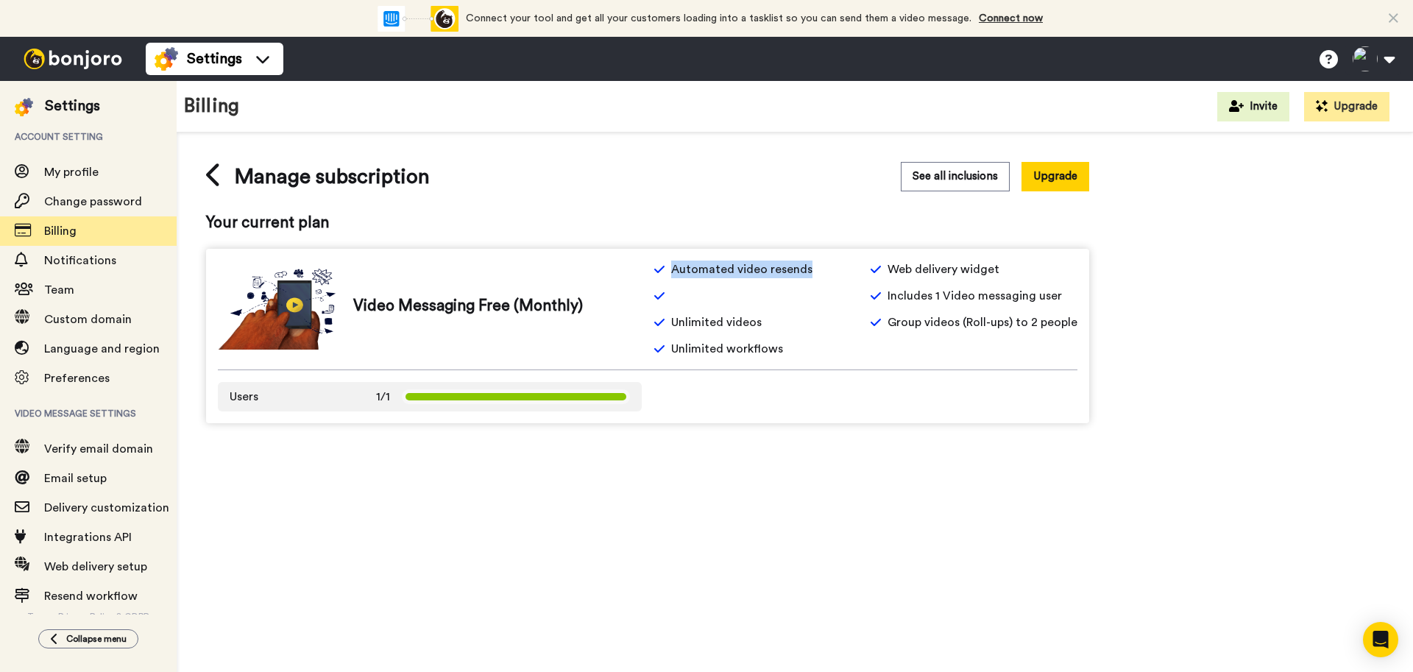
drag, startPoint x: 652, startPoint y: 267, endPoint x: 845, endPoint y: 269, distance: 192.9
click at [845, 269] on div "Video Messaging Free (Monthly) Automated video resends Web delivery widget Incl…" at bounding box center [648, 309] width 860 height 97
drag, startPoint x: 671, startPoint y: 324, endPoint x: 767, endPoint y: 325, distance: 95.7
click at [767, 325] on div "Unlimited videos" at bounding box center [758, 323] width 208 height 18
drag, startPoint x: 676, startPoint y: 345, endPoint x: 811, endPoint y: 357, distance: 135.2
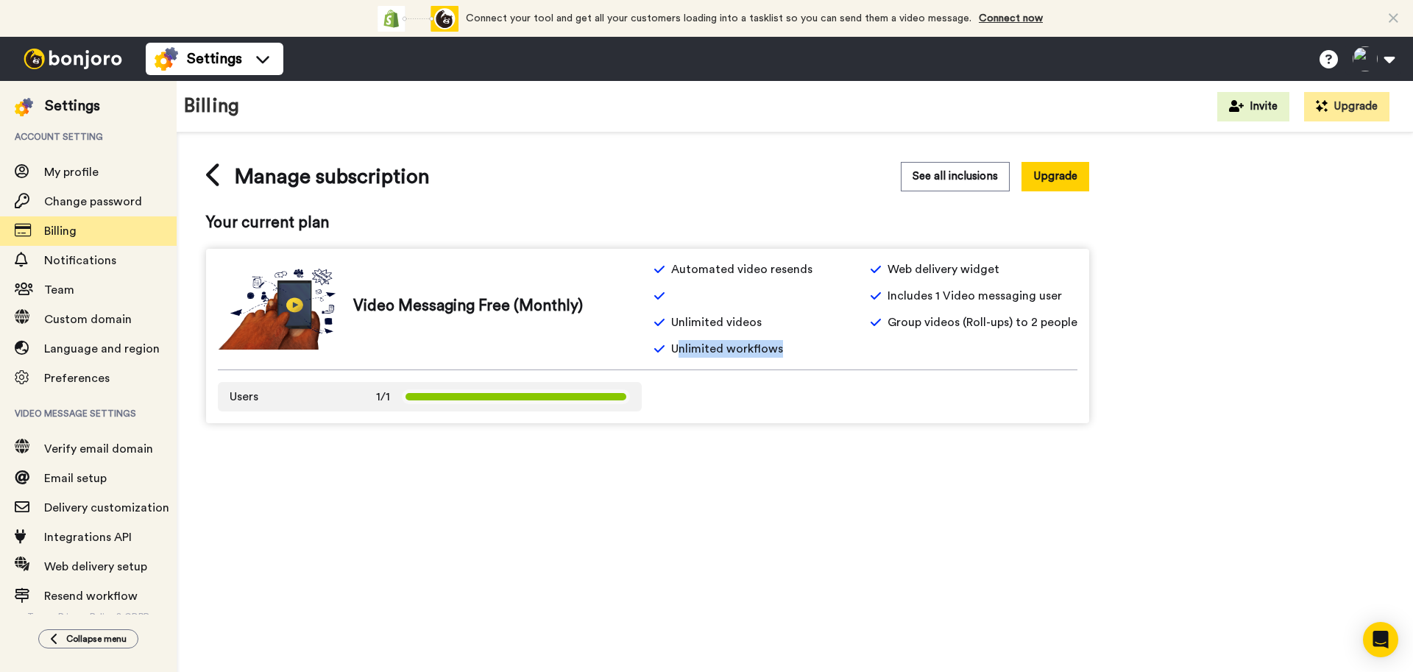
click at [811, 357] on div "Unlimited workflows" at bounding box center [758, 349] width 208 height 18
click at [195, 177] on div "Manage subscription See all inclusions Upgrade Your current plan Video Messagin…" at bounding box center [795, 293] width 1237 height 320
click at [213, 181] on icon at bounding box center [212, 174] width 13 height 23
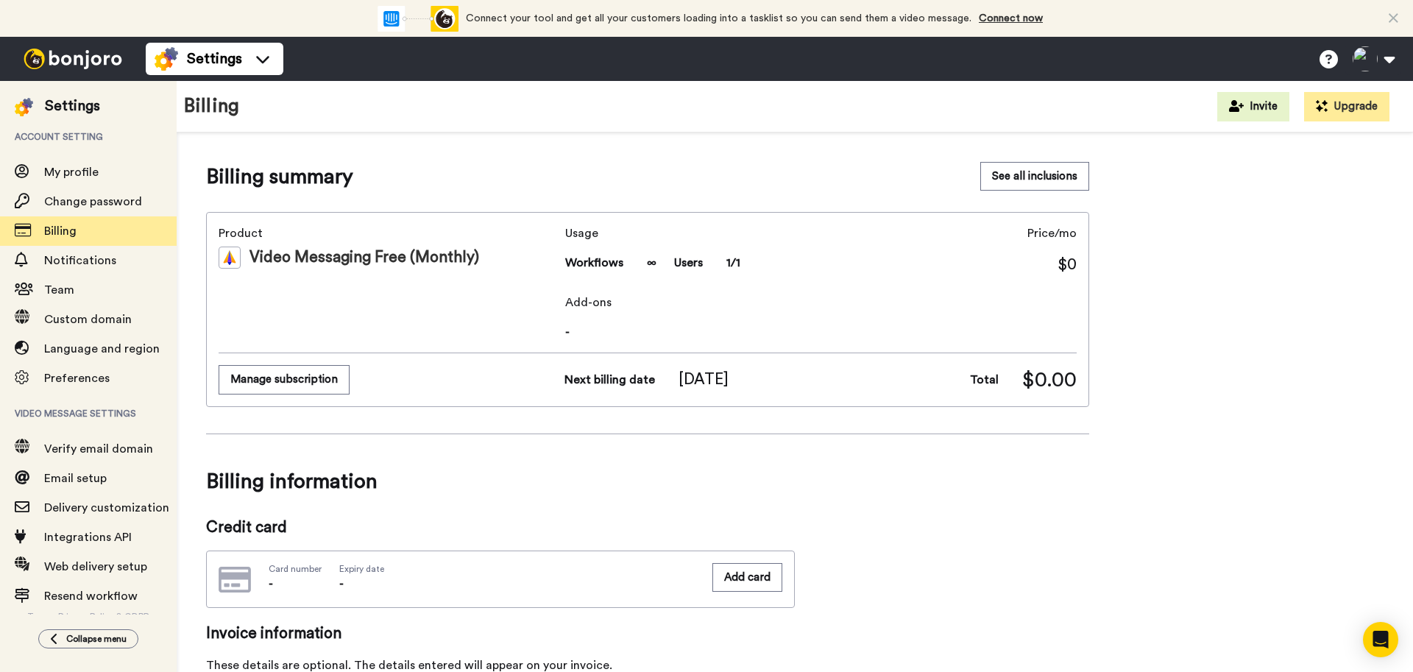
scroll to position [3, 0]
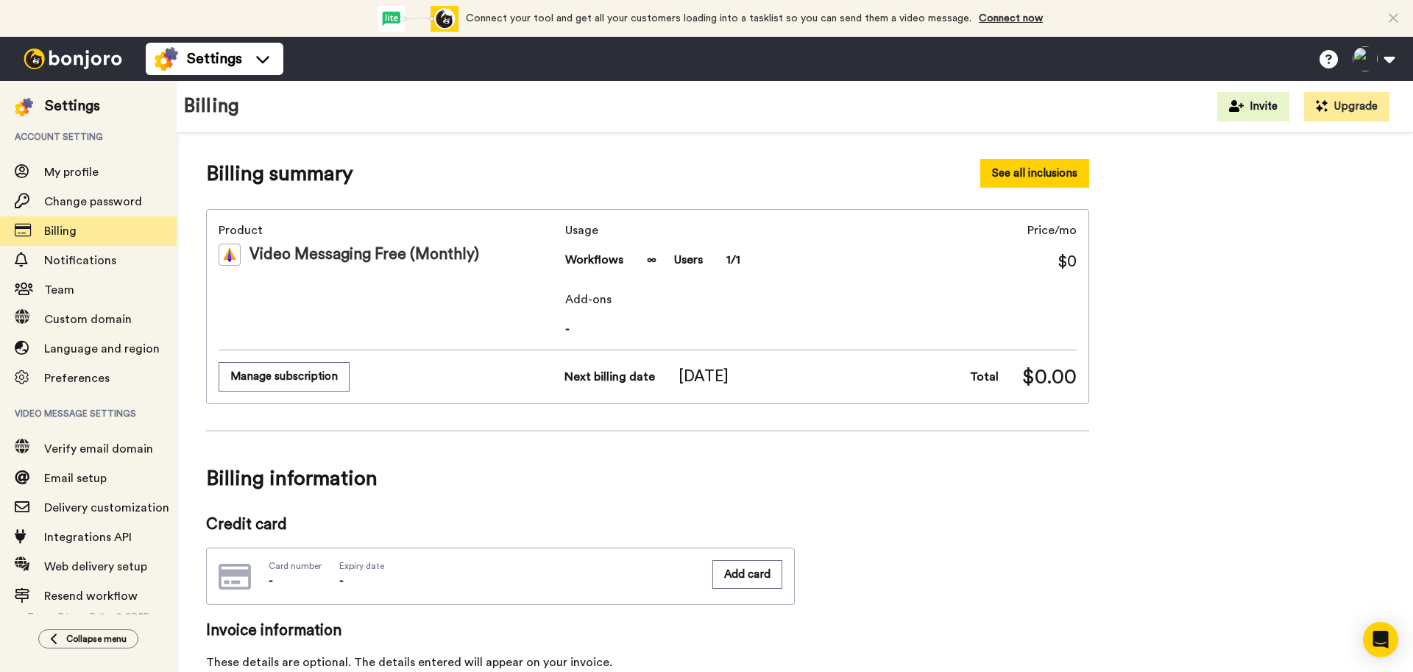
click at [1034, 174] on button "See all inclusions" at bounding box center [1035, 173] width 109 height 29
